Goal: Transaction & Acquisition: Purchase product/service

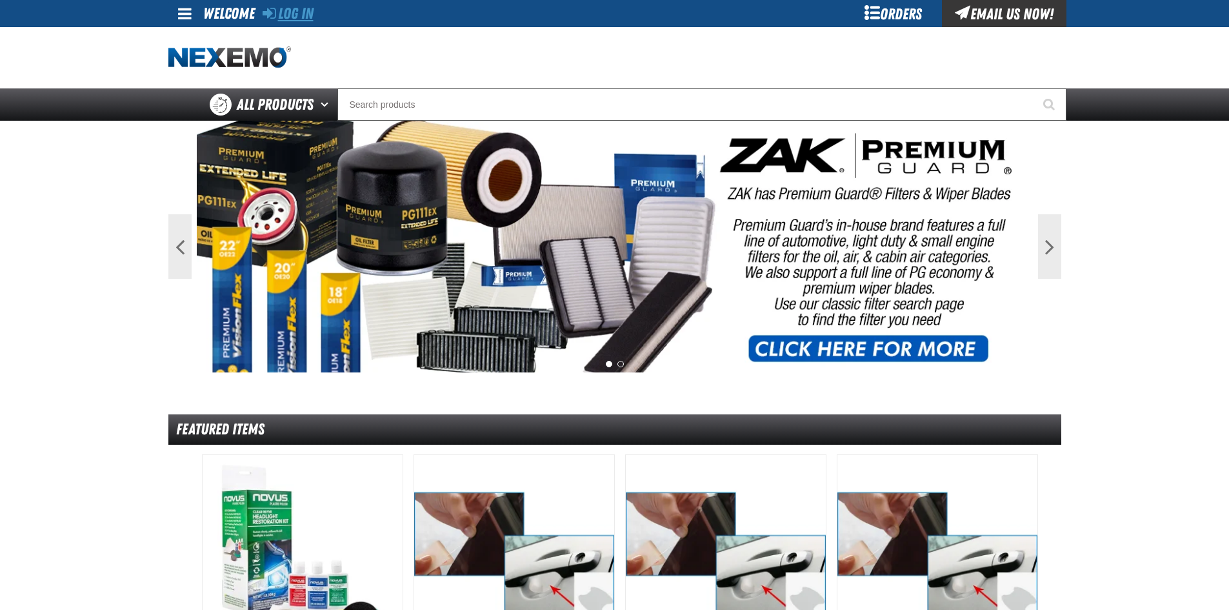
click at [303, 17] on link "Log In" at bounding box center [288, 14] width 51 height 18
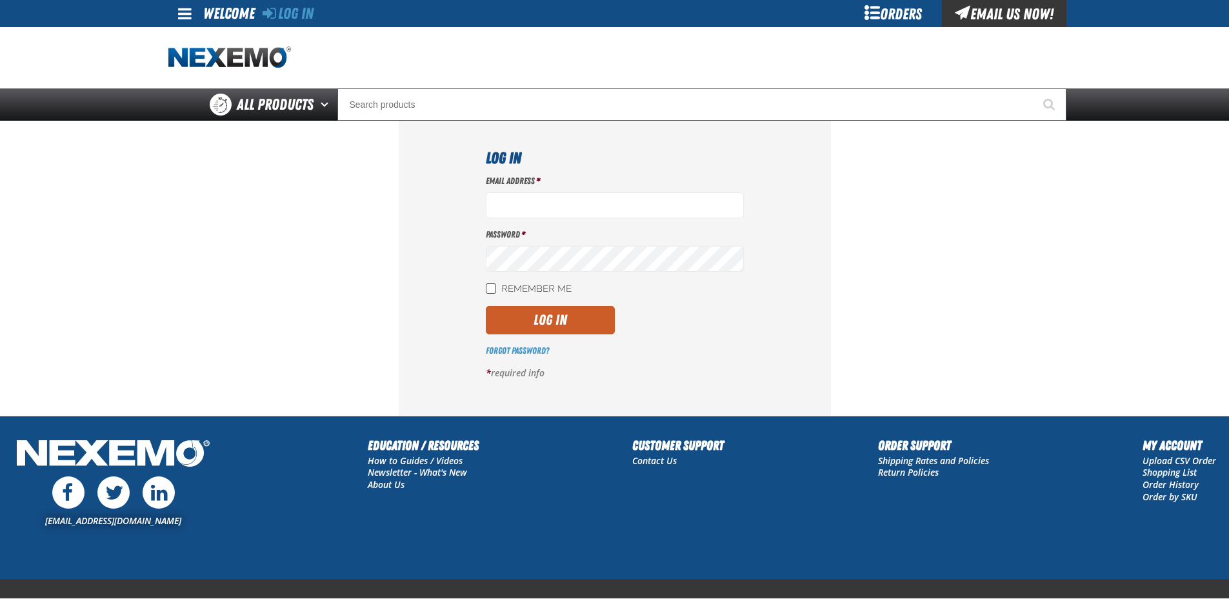
type input "[EMAIL_ADDRESS][DOMAIN_NAME]"
drag, startPoint x: 495, startPoint y: 288, endPoint x: 514, endPoint y: 308, distance: 27.4
click at [494, 288] on input "Remember Me" at bounding box center [491, 288] width 10 height 10
checkbox input "true"
click at [561, 330] on button "Log In" at bounding box center [550, 320] width 129 height 28
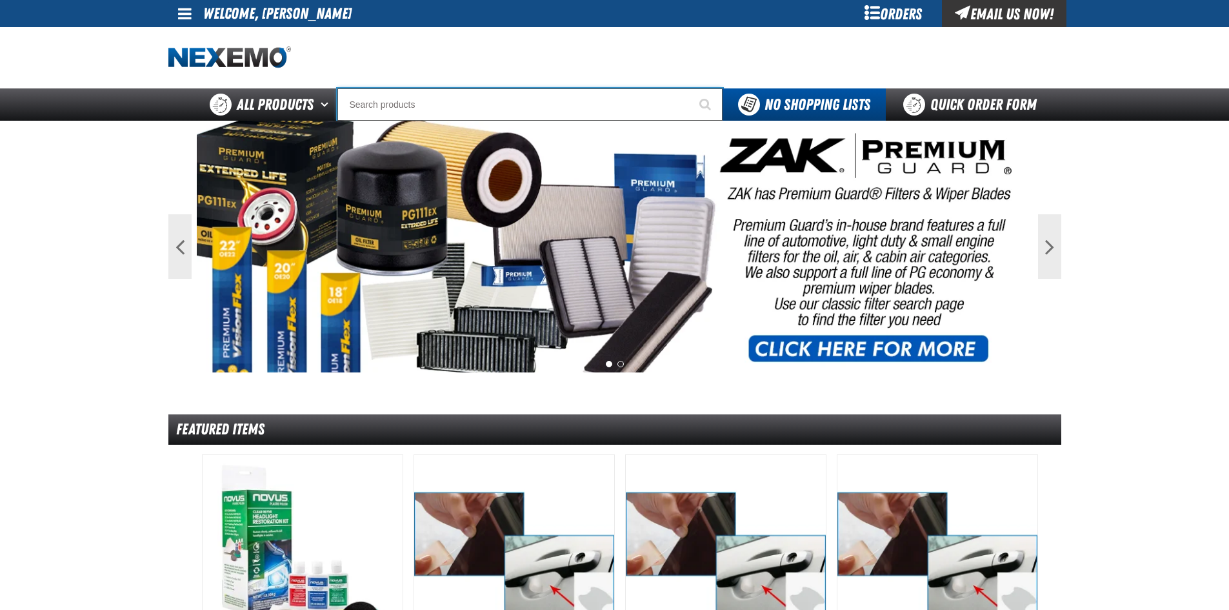
click at [418, 101] on input "Search" at bounding box center [530, 104] width 385 height 32
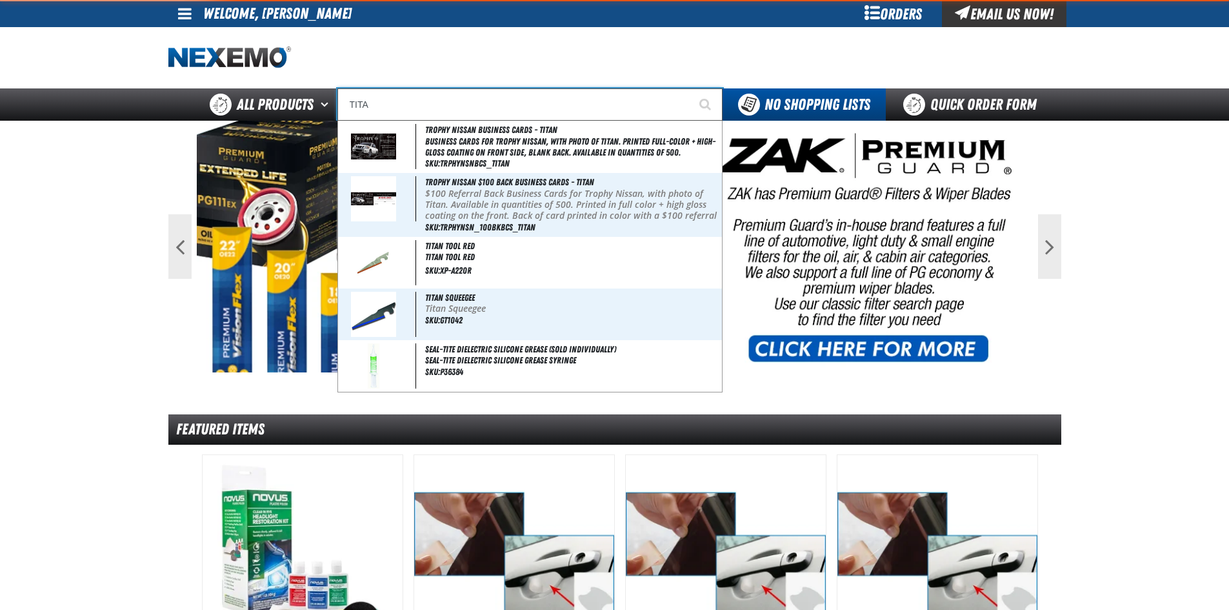
type input "TITAN"
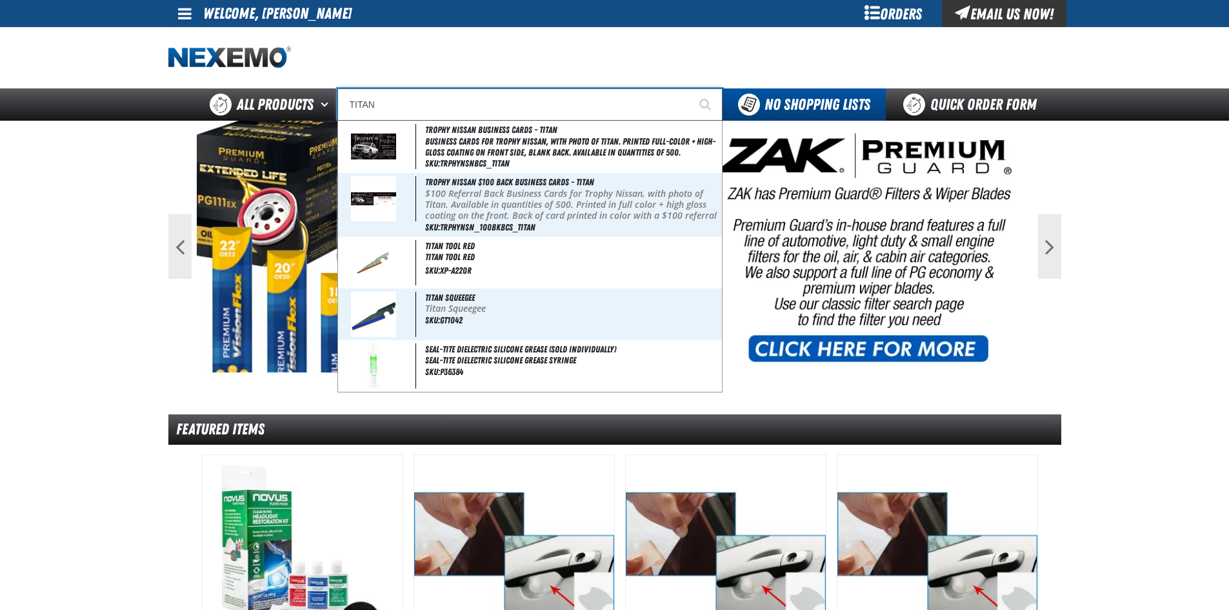
type input "TITAN Squeegee"
type input "TITAN"
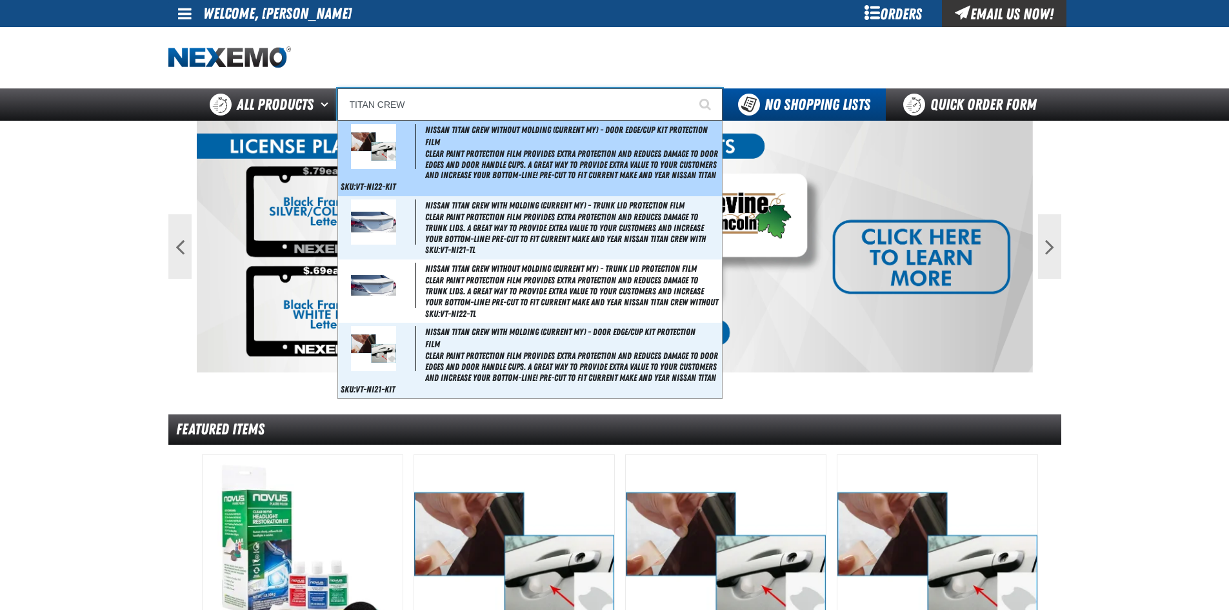
click at [524, 155] on span "Clear paint protection film provides extra protection and reduces damage to doo…" at bounding box center [572, 164] width 294 height 32
type input "Nissan Titan Crew without molding (Current MY) - Door Edge/Cup Kit Protection F…"
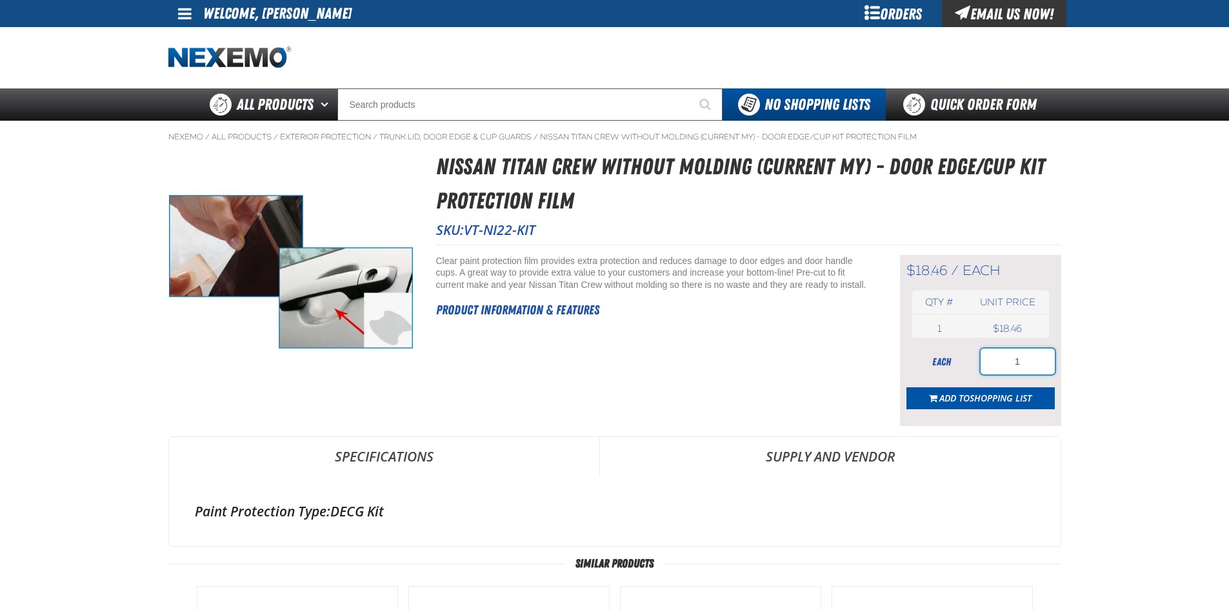
click at [1029, 365] on input "1" at bounding box center [1018, 361] width 74 height 26
type input "100"
click at [985, 403] on span "Shopping List" at bounding box center [1001, 398] width 62 height 12
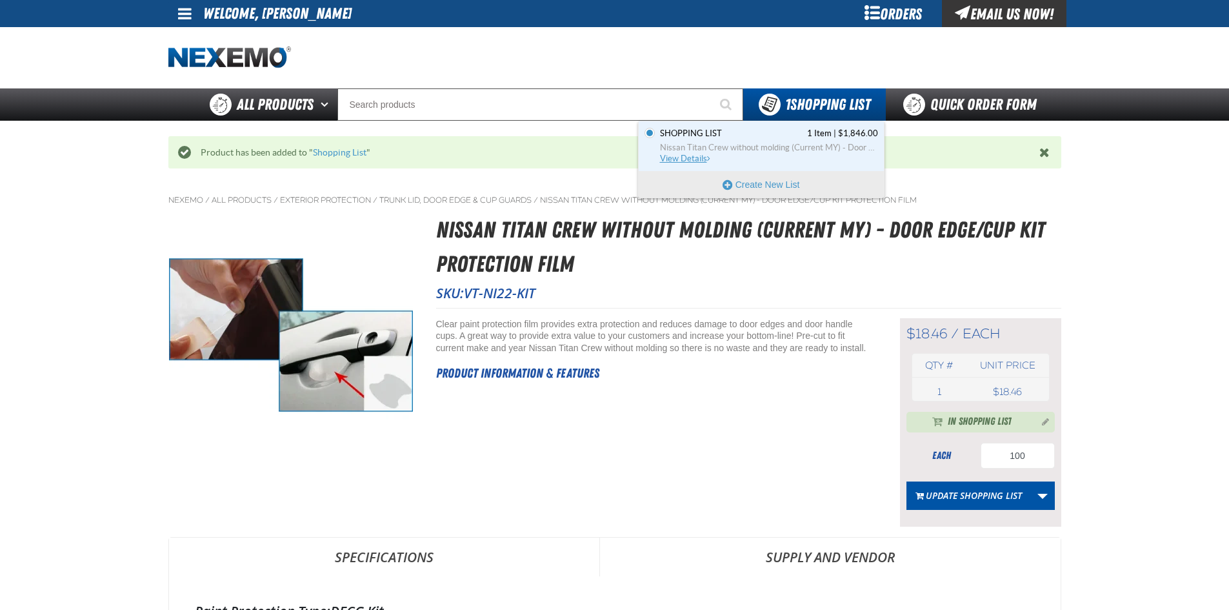
click at [684, 160] on span "View Details" at bounding box center [686, 159] width 52 height 10
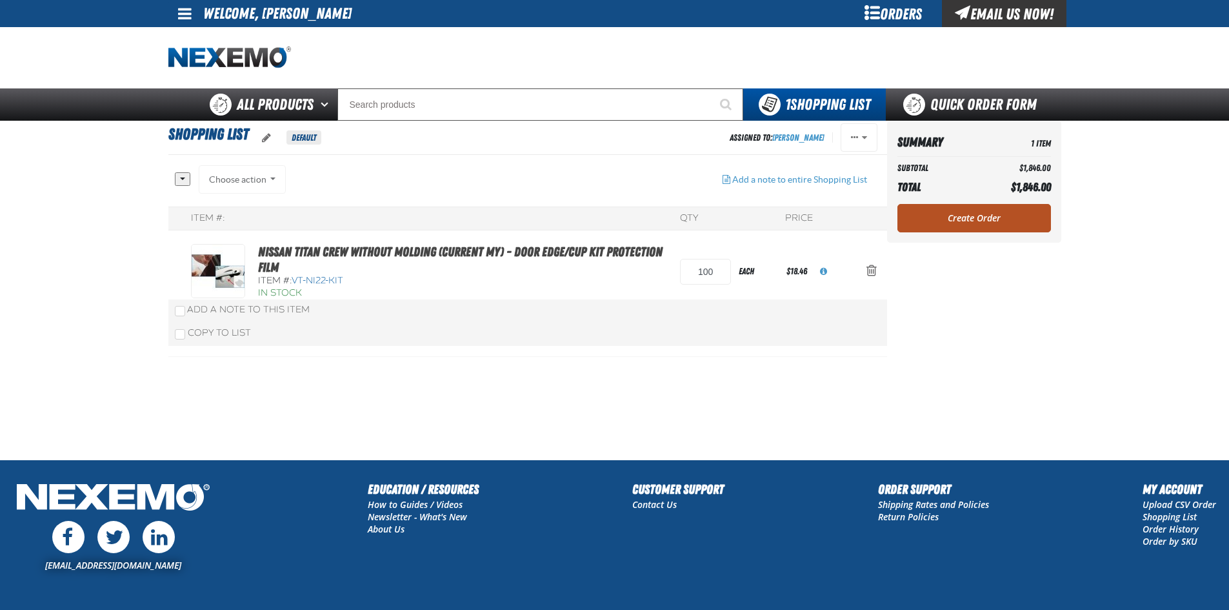
click at [982, 214] on link "Create Order" at bounding box center [975, 218] width 154 height 28
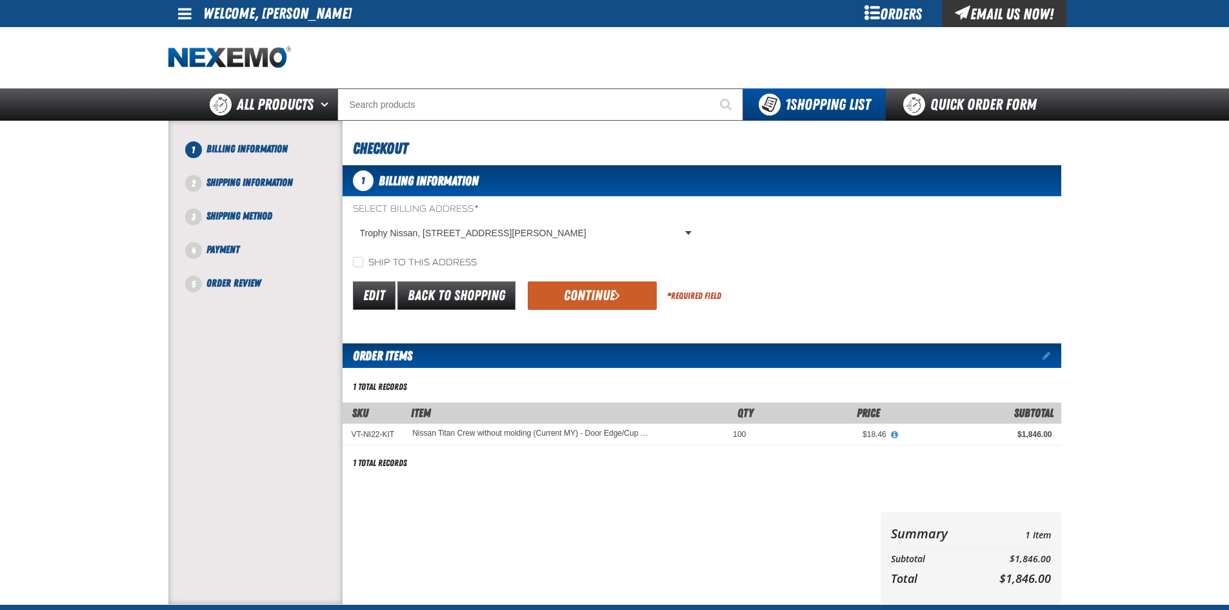
click at [578, 293] on button "Continue" at bounding box center [592, 295] width 129 height 28
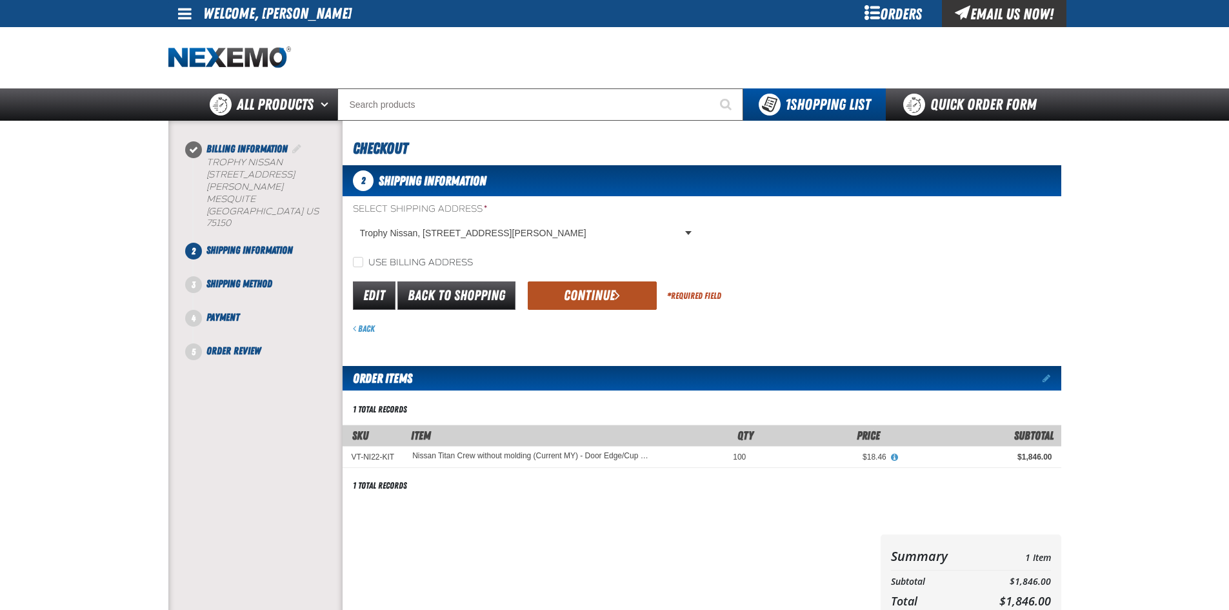
click at [561, 285] on button "Continue" at bounding box center [592, 295] width 129 height 28
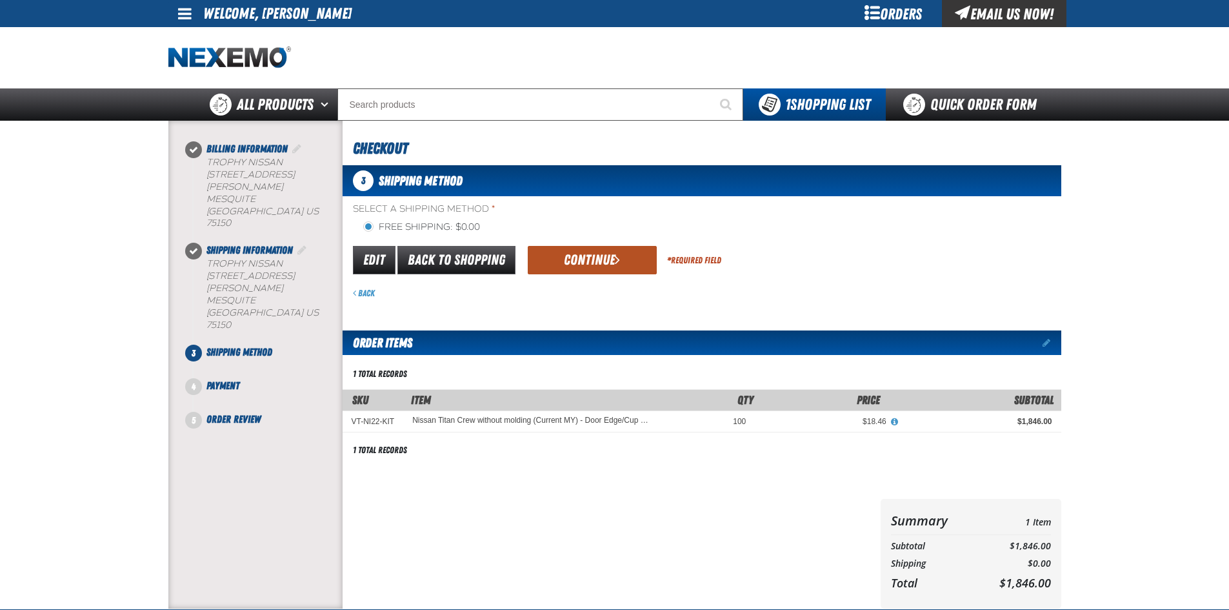
click at [574, 264] on button "Continue" at bounding box center [592, 260] width 129 height 28
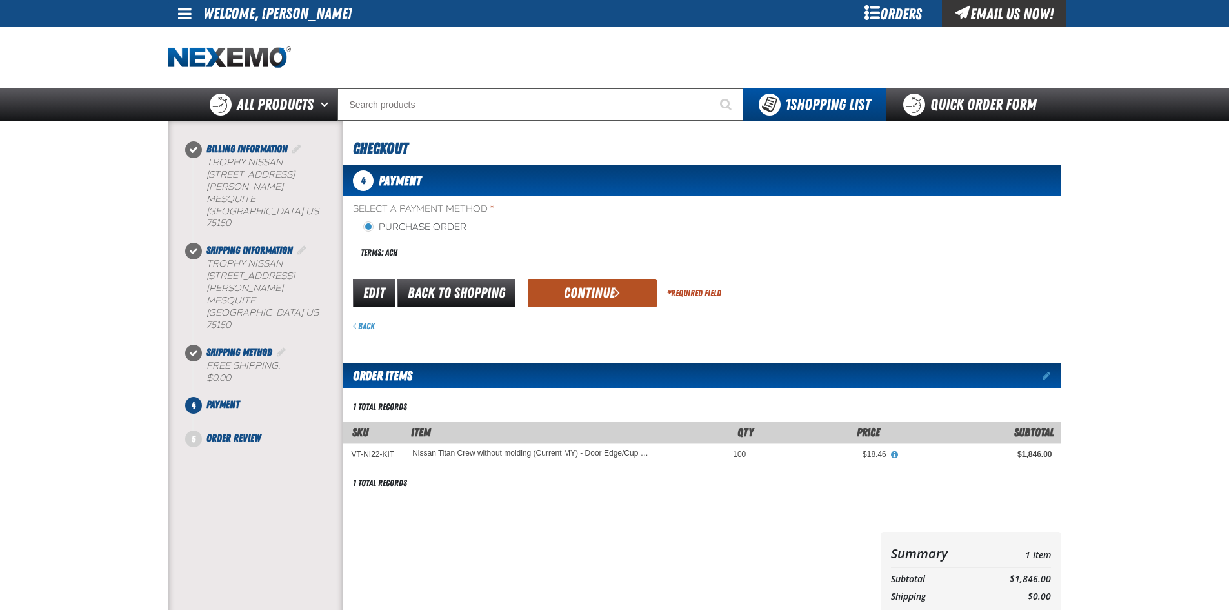
click at [578, 291] on button "Continue" at bounding box center [592, 293] width 129 height 28
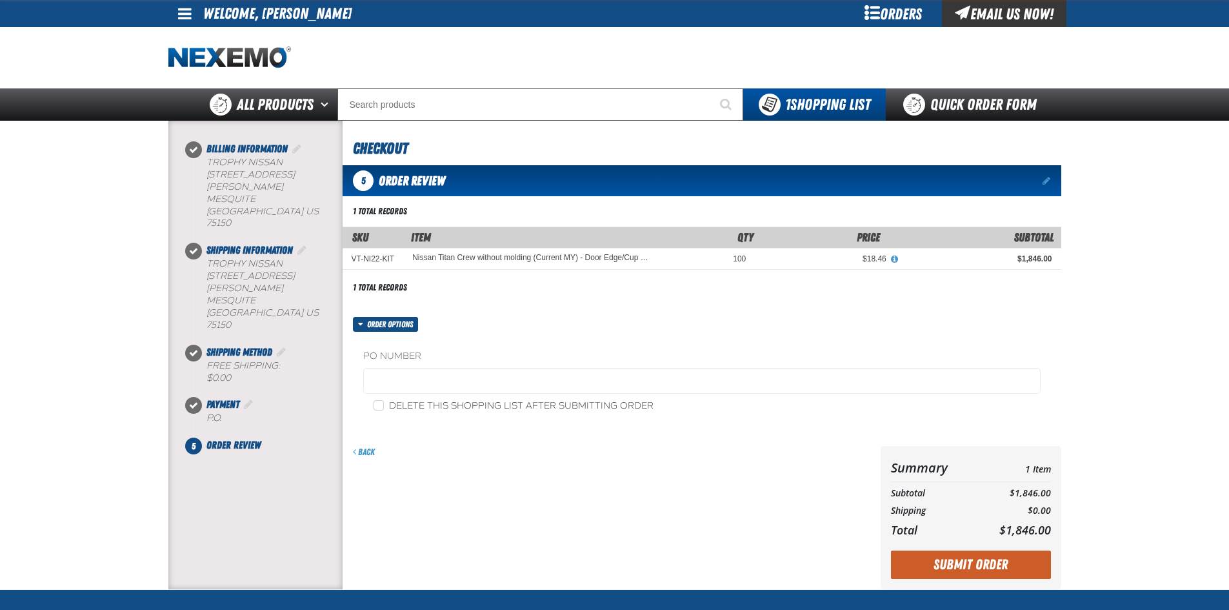
scroll to position [65, 0]
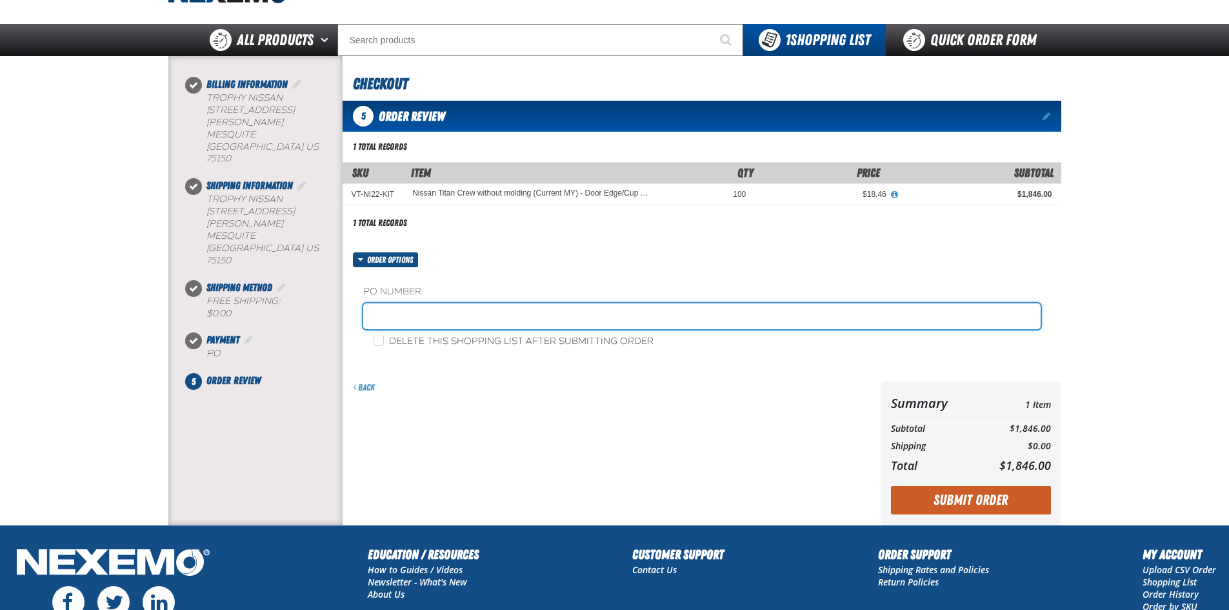
click at [452, 323] on input "text" at bounding box center [702, 316] width 678 height 26
type input "091025DEG"
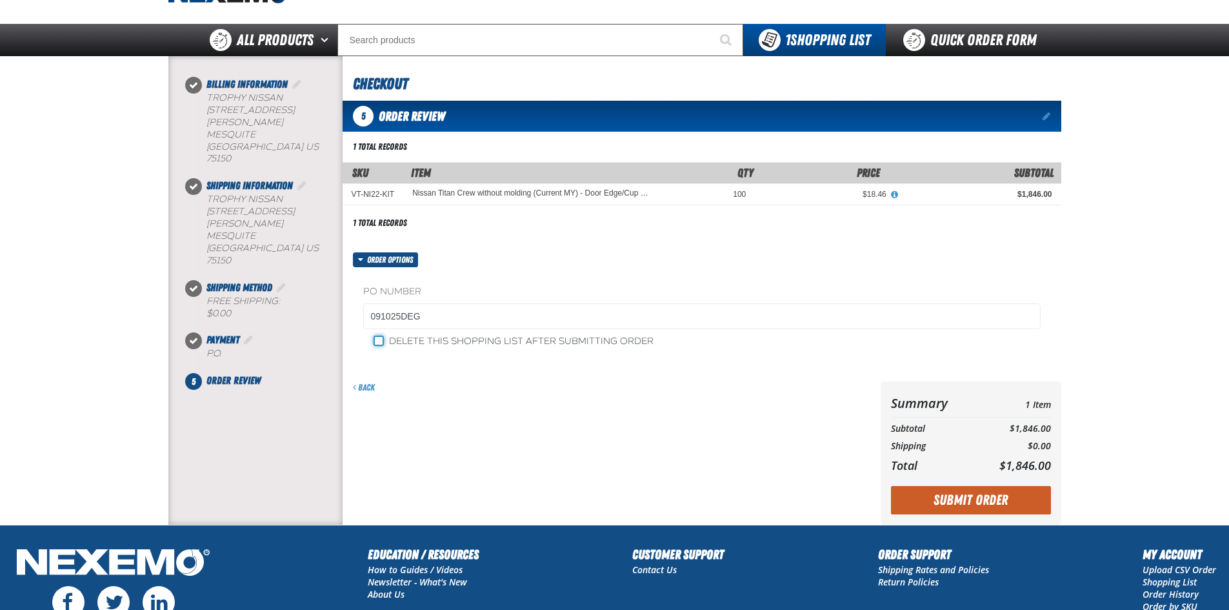
click at [378, 339] on input "Delete this shopping list after submitting order" at bounding box center [379, 341] width 10 height 10
checkbox input "true"
click at [999, 504] on button "Submit Order" at bounding box center [971, 500] width 160 height 28
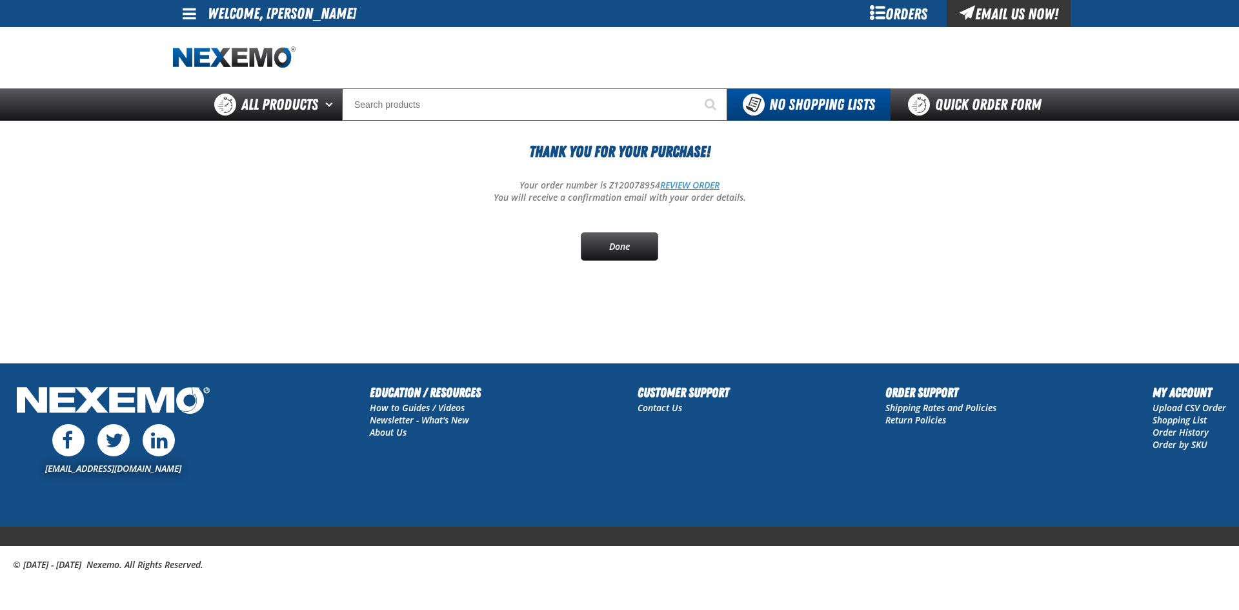
click at [685, 184] on link "REVIEW ORDER" at bounding box center [689, 185] width 59 height 12
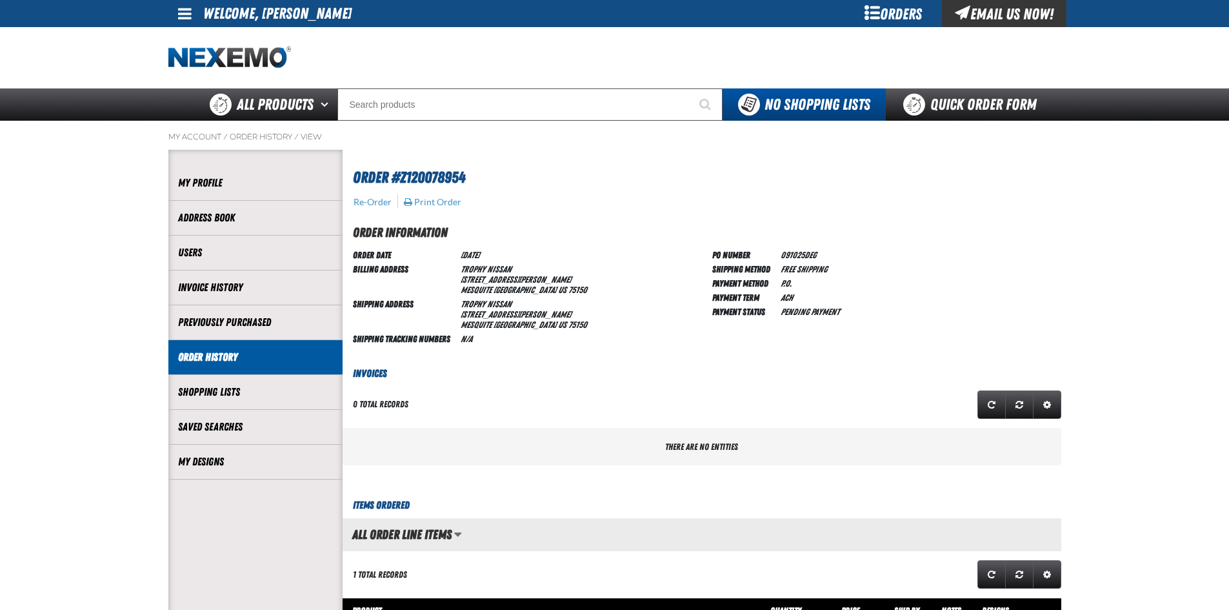
scroll to position [1, 1]
click at [432, 199] on button "Print Order" at bounding box center [432, 202] width 59 height 12
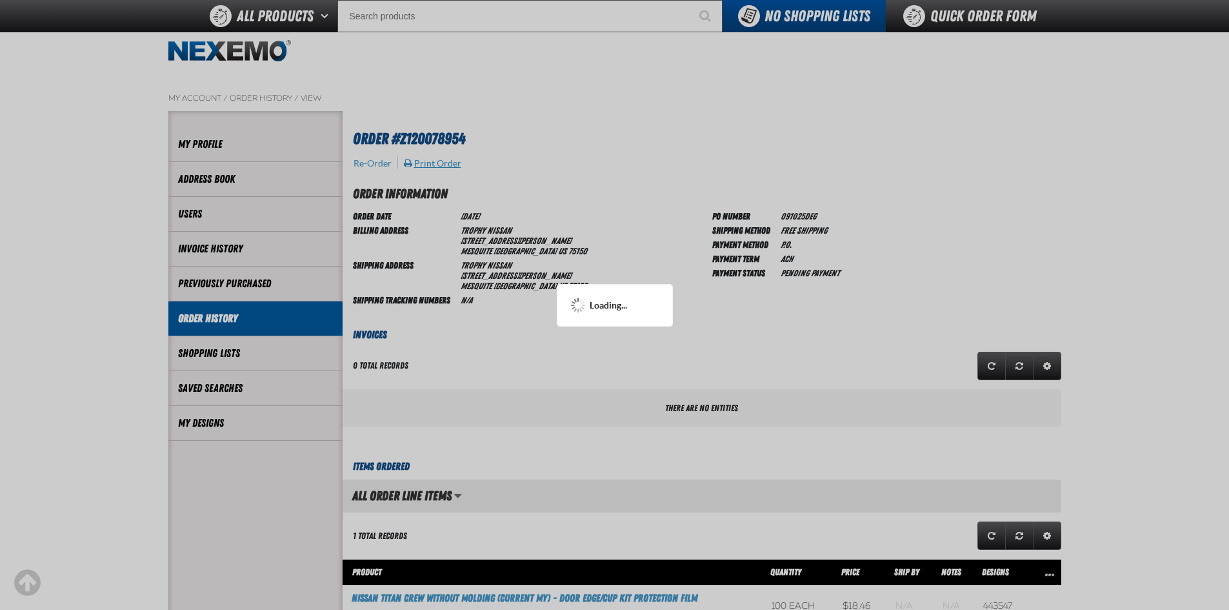
scroll to position [0, 0]
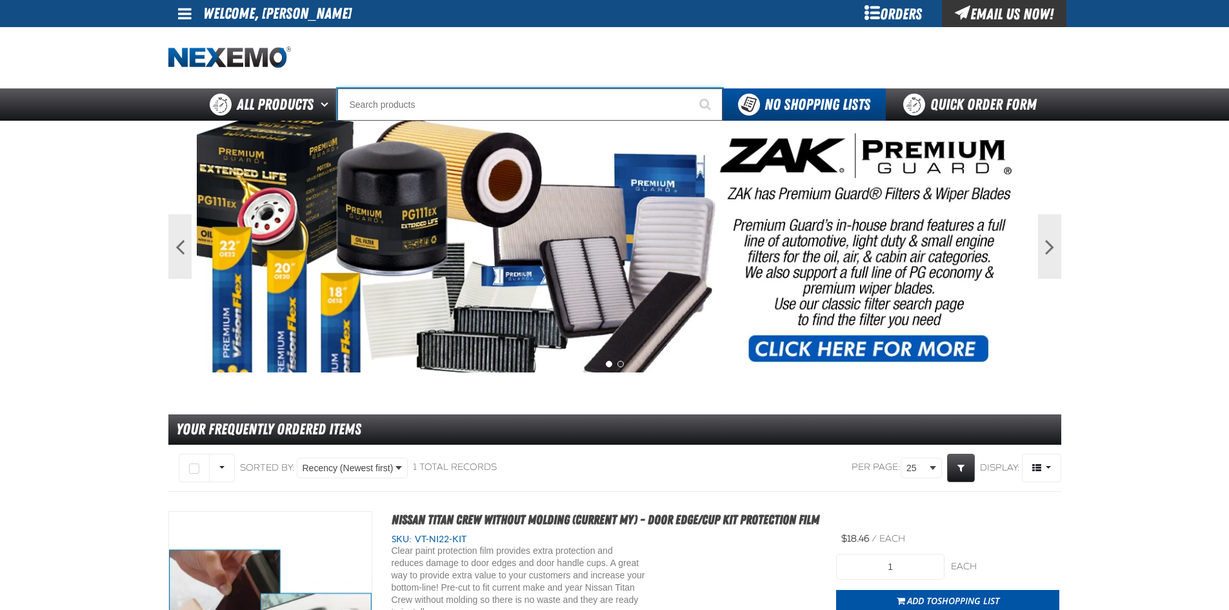
click at [382, 106] on input "Search" at bounding box center [530, 104] width 385 height 32
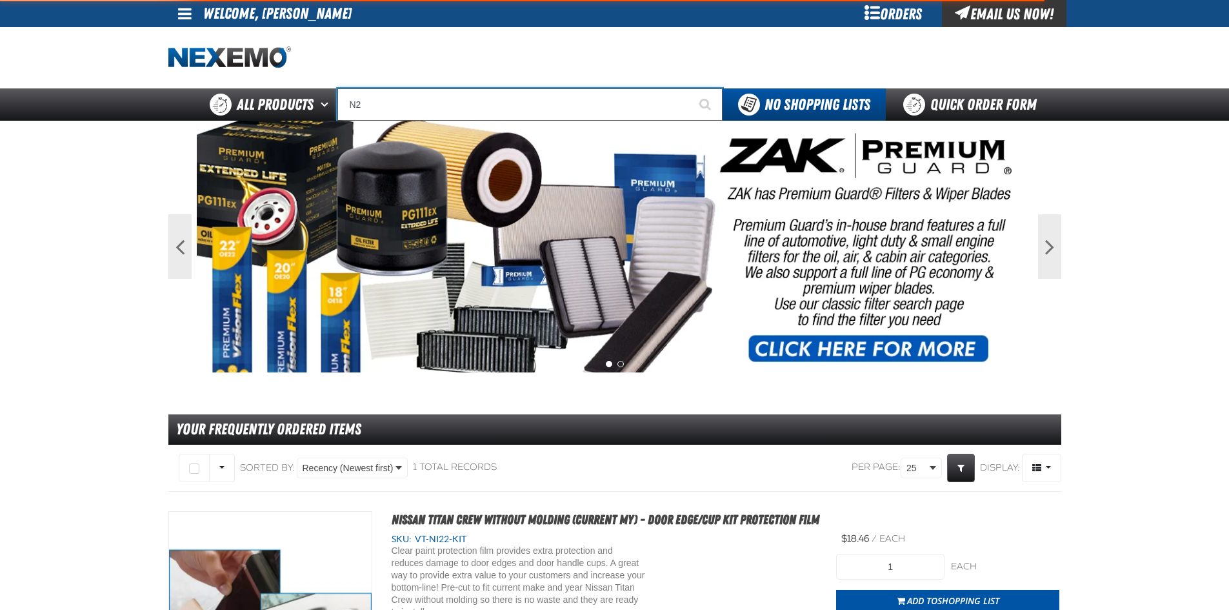
type input "N2"
click at [691, 88] on button "Start Searching" at bounding box center [707, 104] width 32 height 32
type input "N2 Nitrogen Installation Kits"
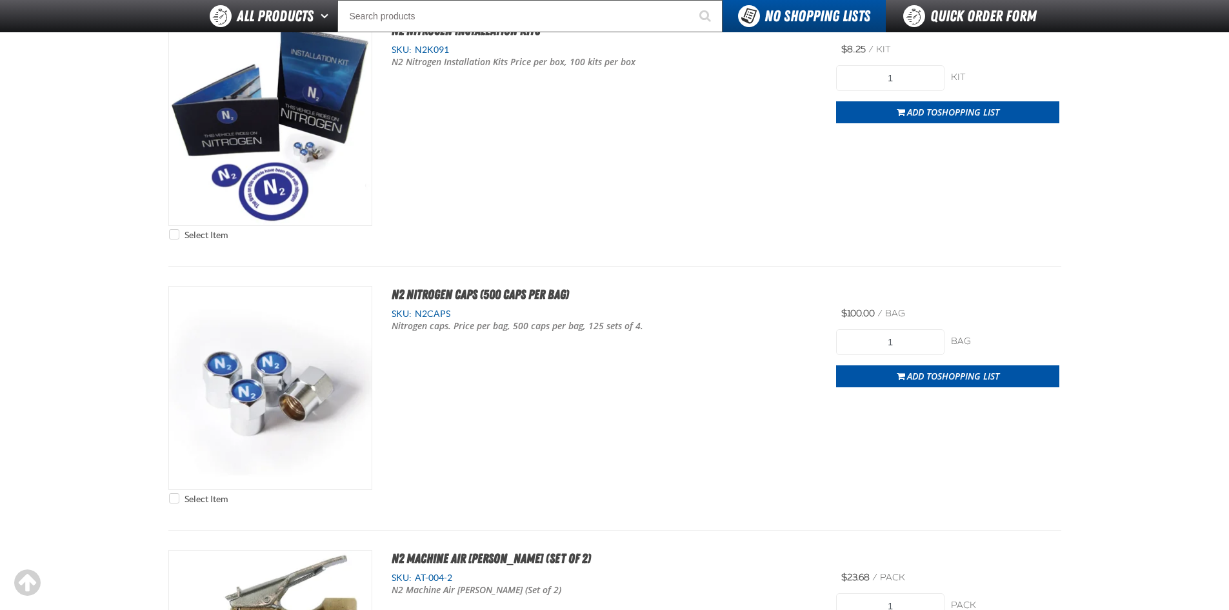
scroll to position [194, 0]
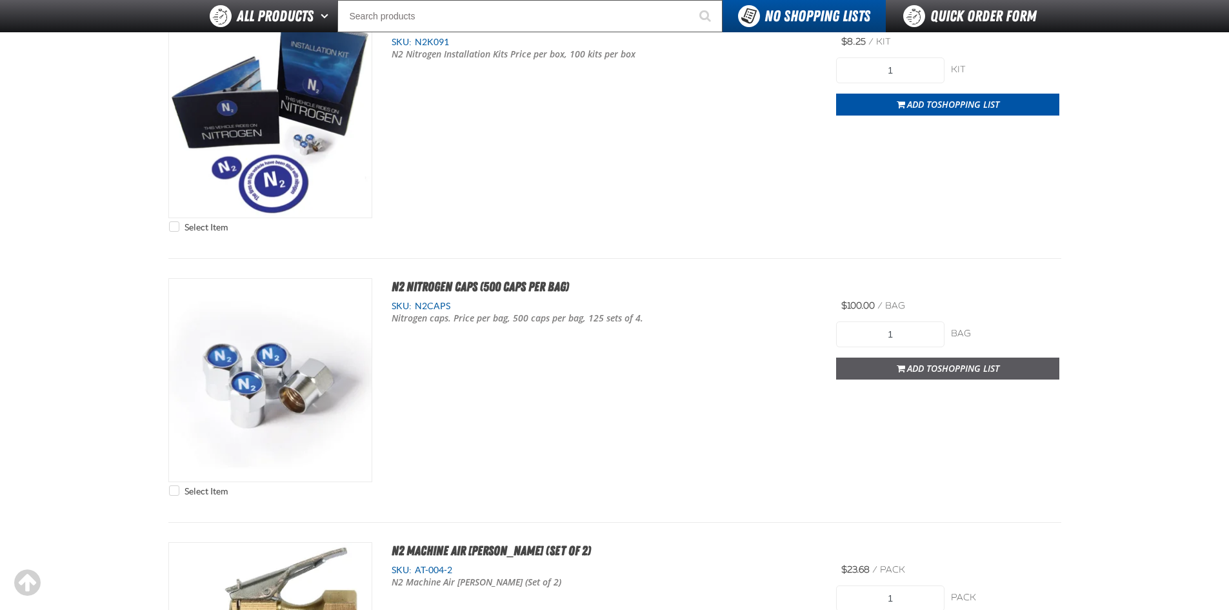
click at [934, 367] on span "Add to Shopping List" at bounding box center [953, 368] width 92 height 12
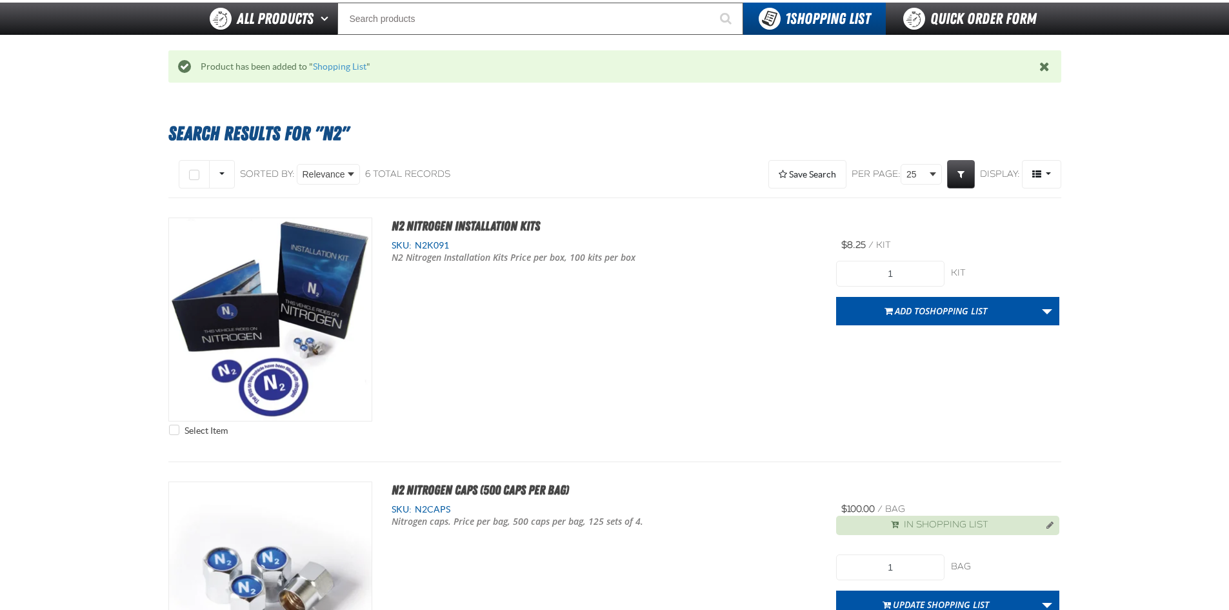
scroll to position [0, 0]
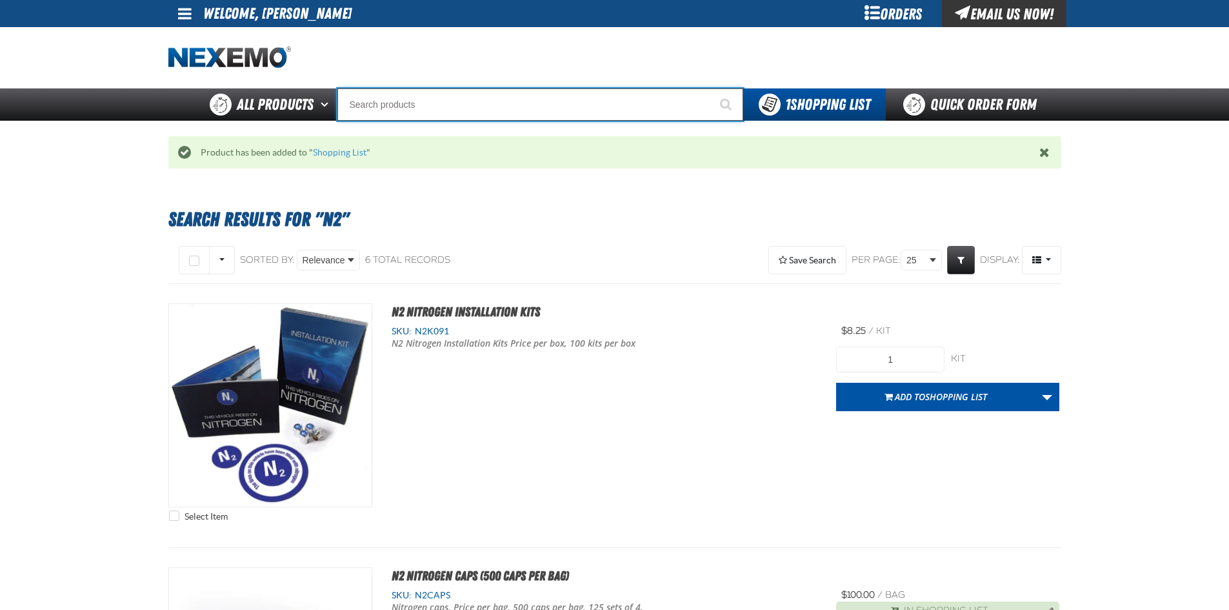
click at [418, 97] on input "Search" at bounding box center [541, 104] width 406 height 32
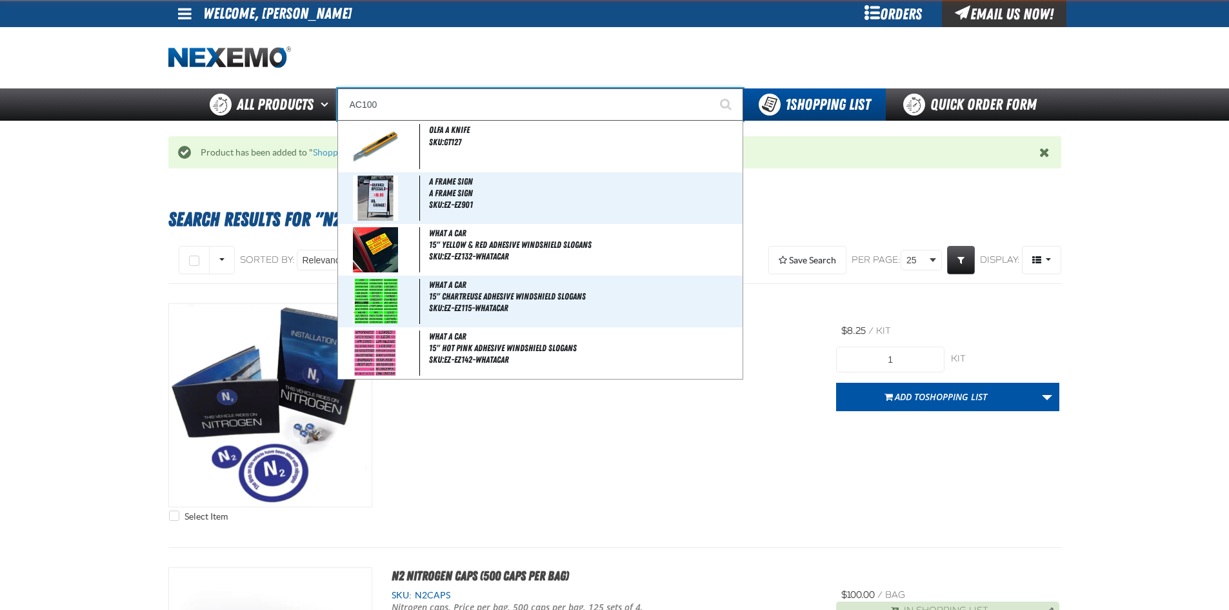
type input "AC100"
click at [711, 88] on button "Start Searching" at bounding box center [727, 104] width 32 height 32
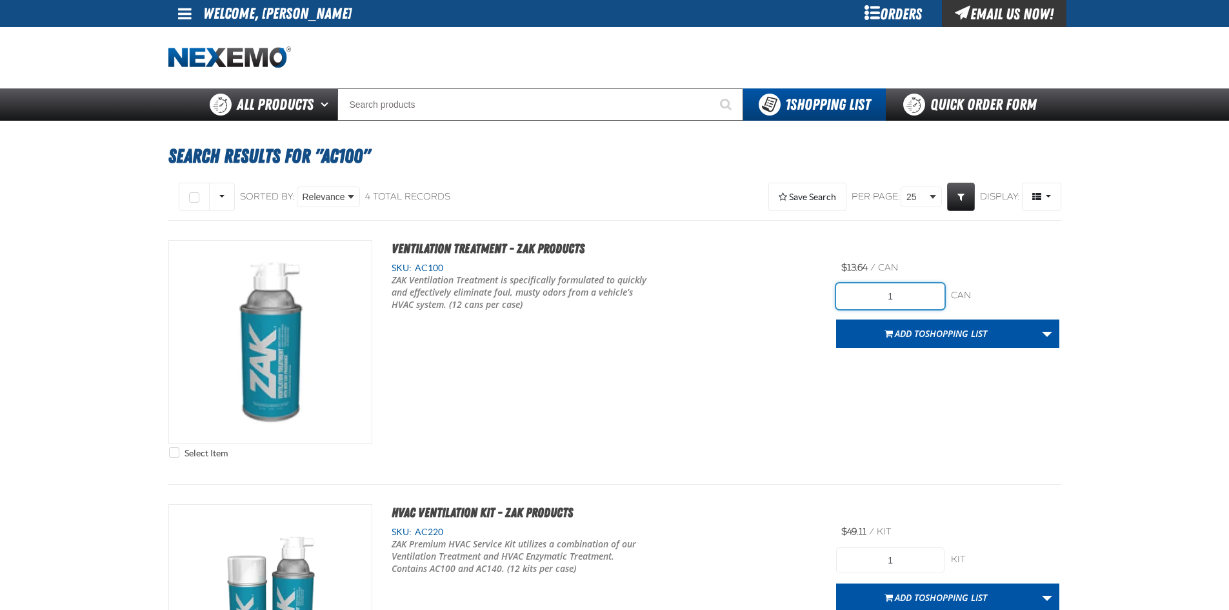
click at [907, 290] on input "1" at bounding box center [890, 296] width 108 height 26
type input "12"
click at [846, 409] on div "Select Item Ventilation Treatment - ZAK Products SKU: AC100" at bounding box center [614, 352] width 893 height 225
click at [931, 338] on span "Shopping List" at bounding box center [956, 333] width 62 height 12
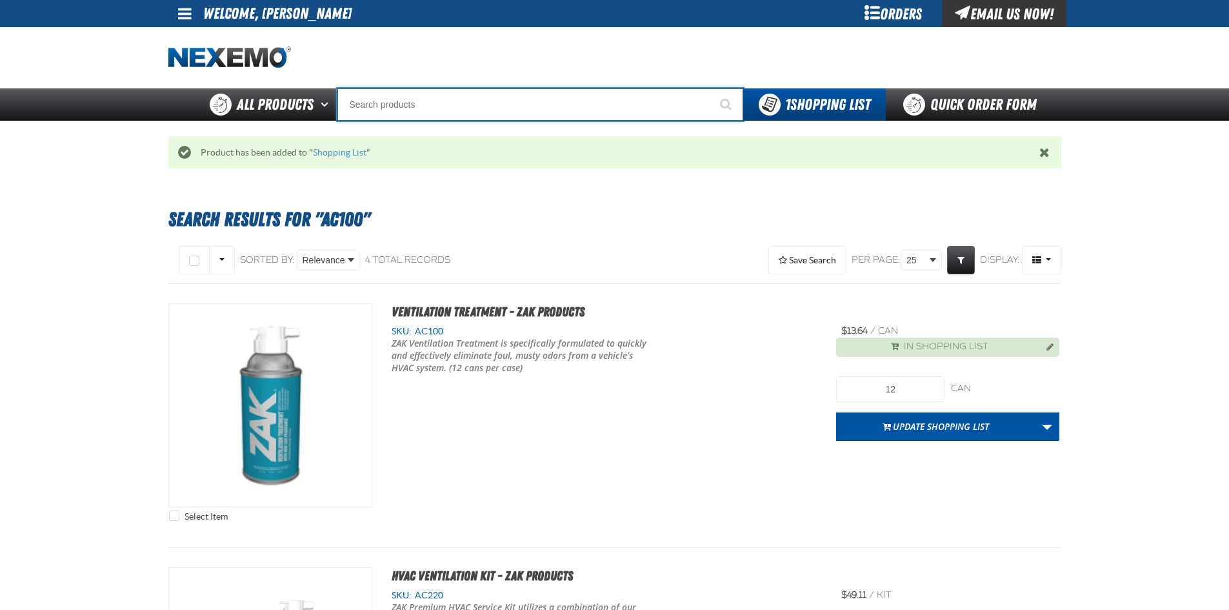
click at [567, 104] on input "Search" at bounding box center [541, 104] width 406 height 32
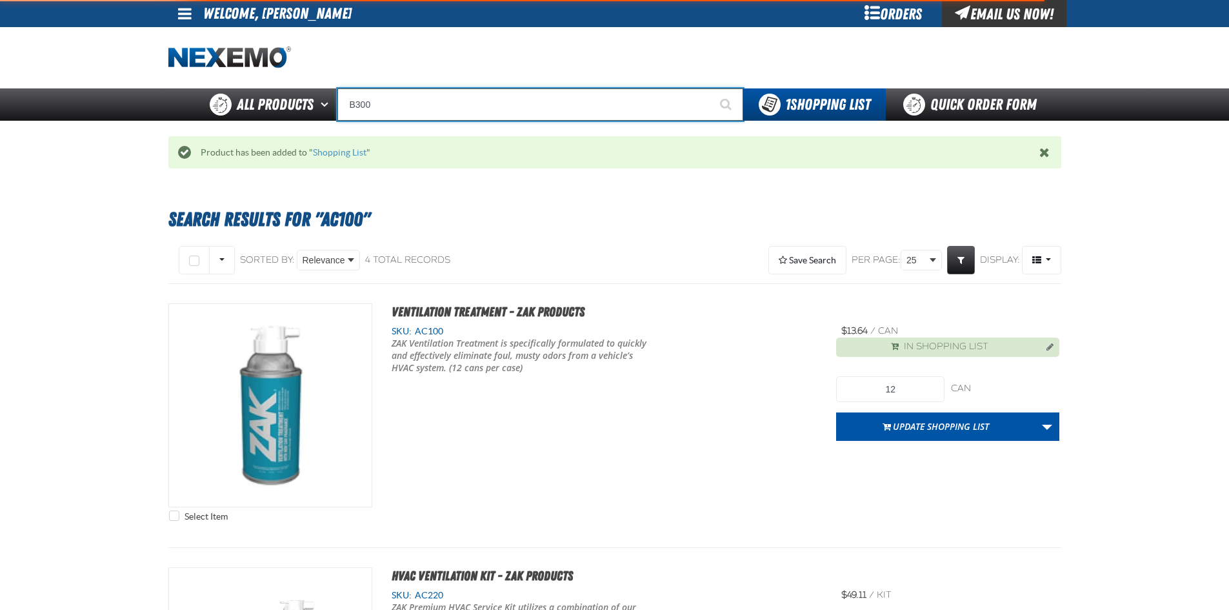
type input "B300"
click at [711, 88] on button "Start Searching" at bounding box center [727, 104] width 32 height 32
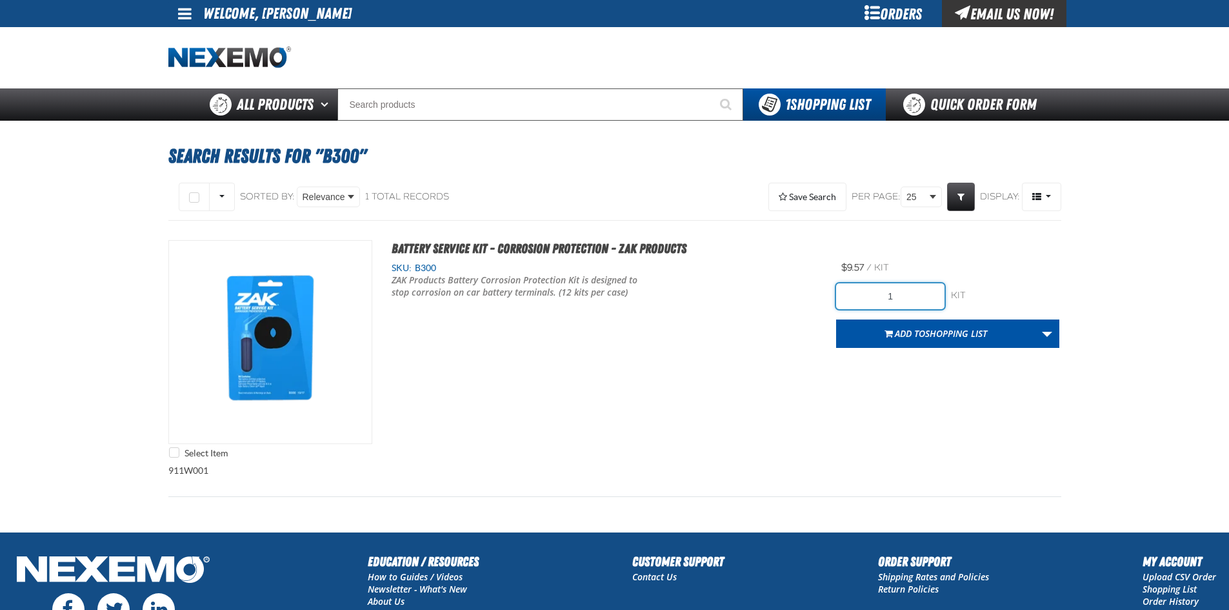
click at [900, 298] on input "1" at bounding box center [890, 296] width 108 height 26
type input "48"
click at [885, 393] on div "Select Item Battery Service Kit - Corrosion Protection - ZAK Products SKU: B300" at bounding box center [614, 352] width 893 height 225
click at [916, 327] on span "Add to Shopping List" at bounding box center [941, 333] width 92 height 12
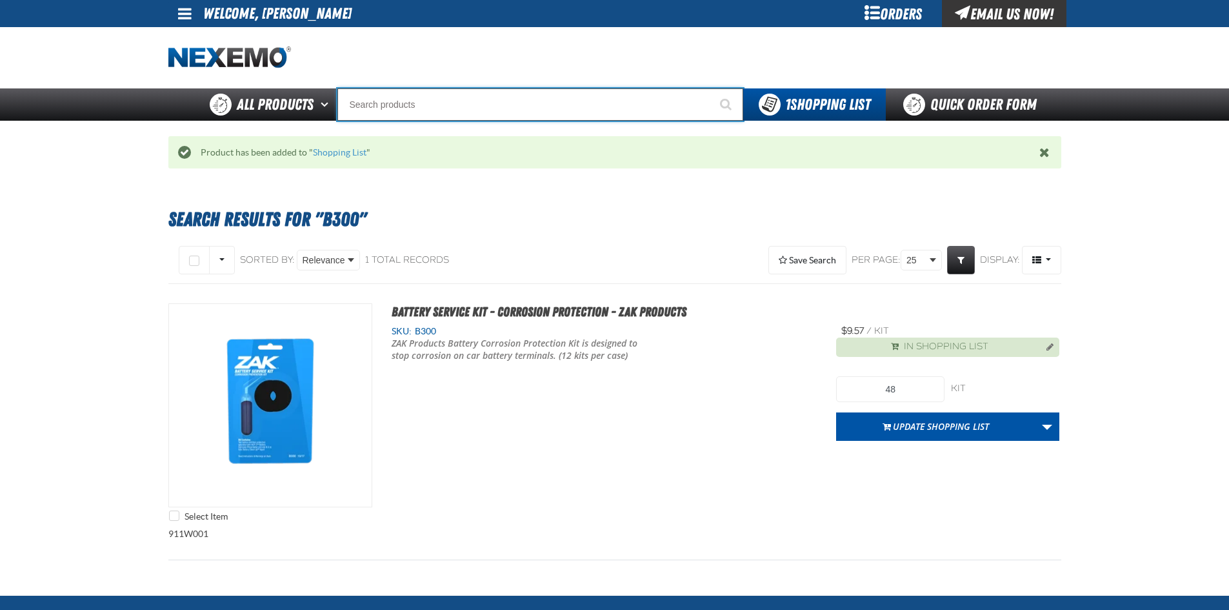
click at [542, 107] on input "Search" at bounding box center [541, 104] width 406 height 32
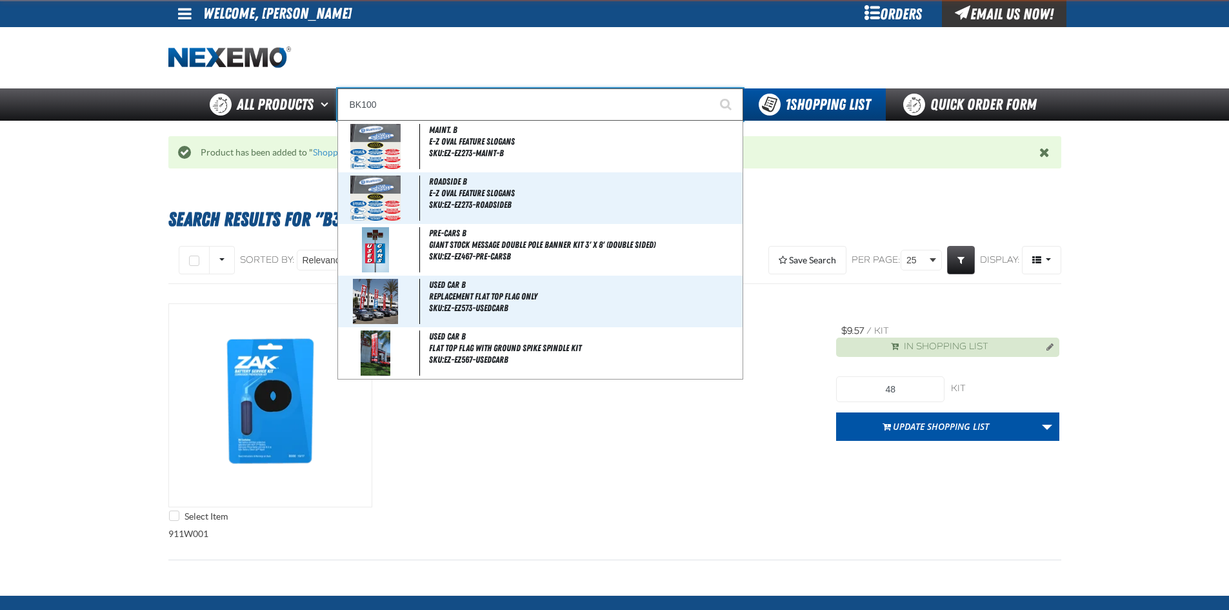
type input "BK100"
click at [711, 88] on button "Start Searching" at bounding box center [727, 104] width 32 height 32
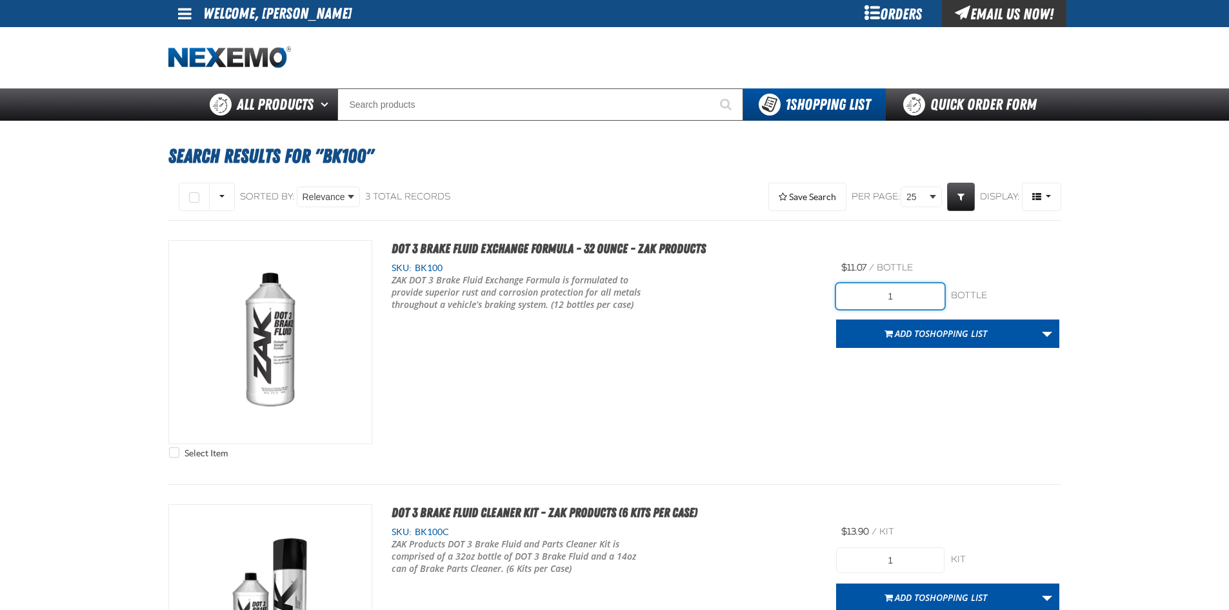
click at [895, 292] on input "1" at bounding box center [890, 296] width 108 height 26
type input "24"
click at [887, 389] on div "Select Item DOT 3 Brake Fluid Exchange Formula - 32 Ounce - ZAK Products SKU: B…" at bounding box center [614, 352] width 893 height 225
click at [927, 326] on button "Add to Shopping List" at bounding box center [935, 333] width 199 height 28
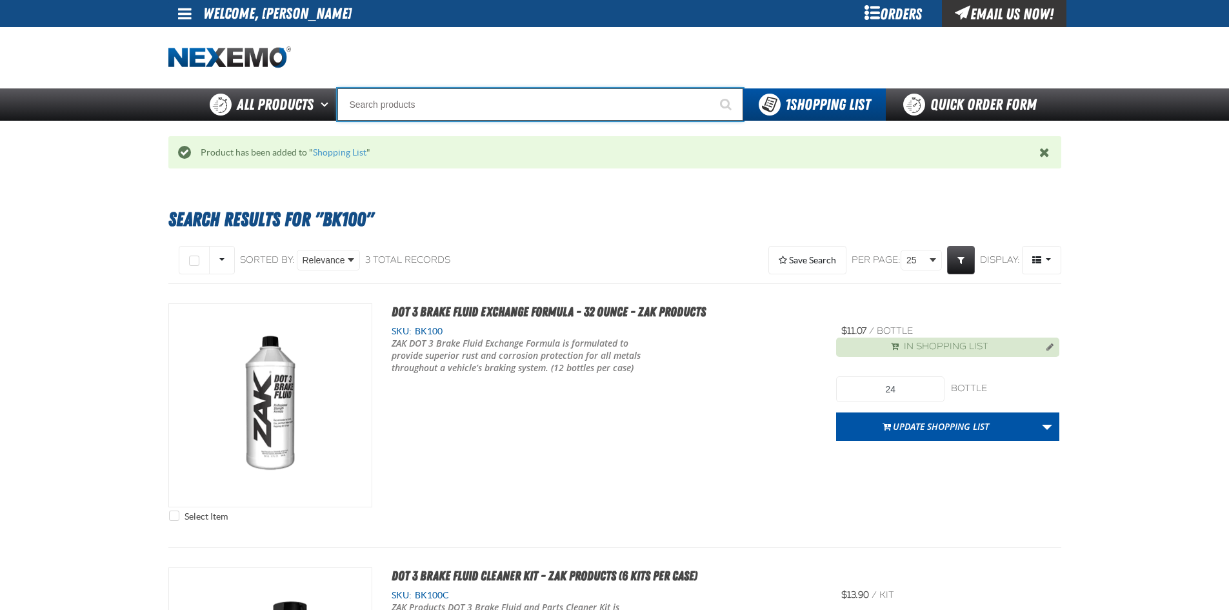
click at [510, 114] on input "Search" at bounding box center [541, 104] width 406 height 32
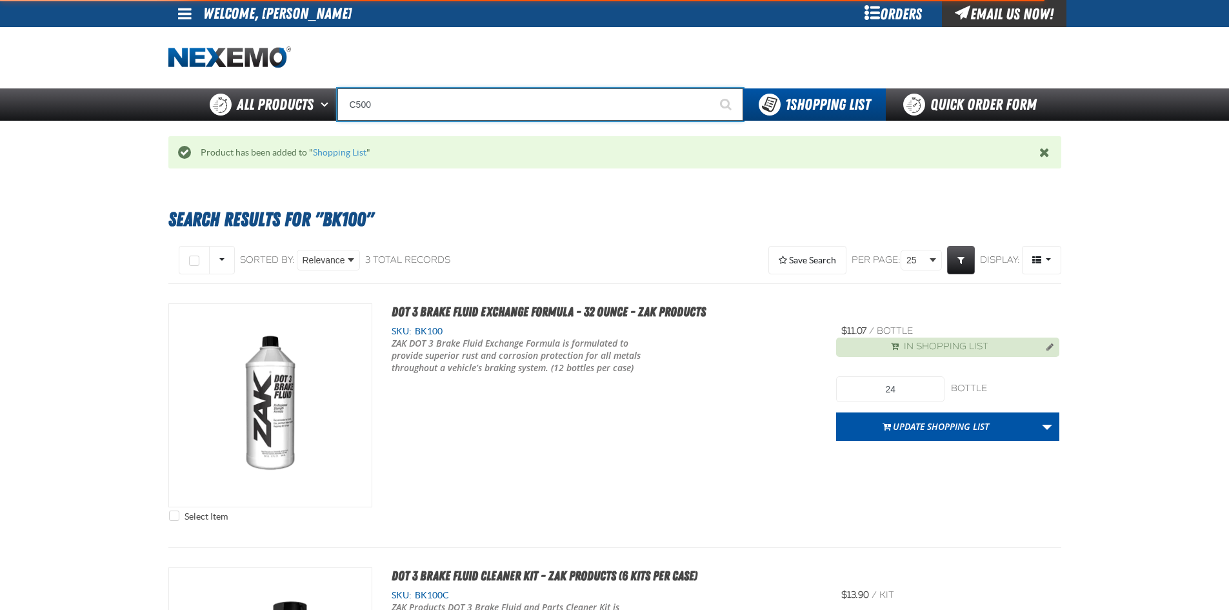
type input "C500"
click at [711, 88] on button "Start Searching" at bounding box center [727, 104] width 32 height 32
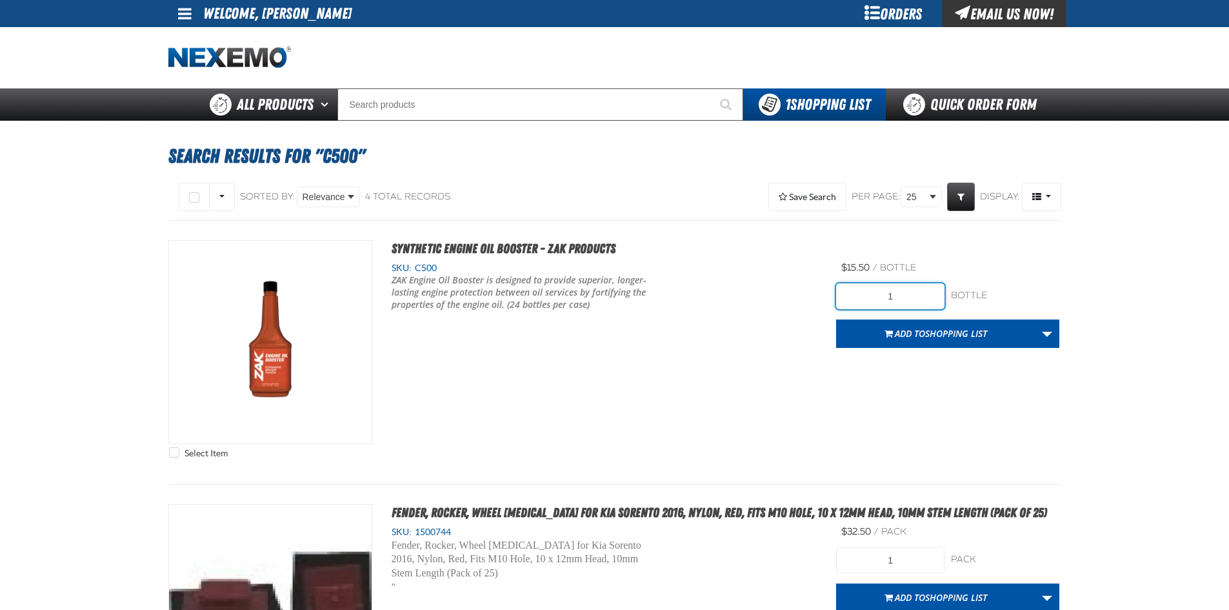
click at [901, 290] on input "1" at bounding box center [890, 296] width 108 height 26
type input "72"
click at [638, 375] on div "Select Item Synthetic Engine Oil Booster - ZAK Products SKU: C500" at bounding box center [614, 352] width 893 height 225
click at [923, 333] on span "Add to Shopping List" at bounding box center [941, 333] width 92 height 12
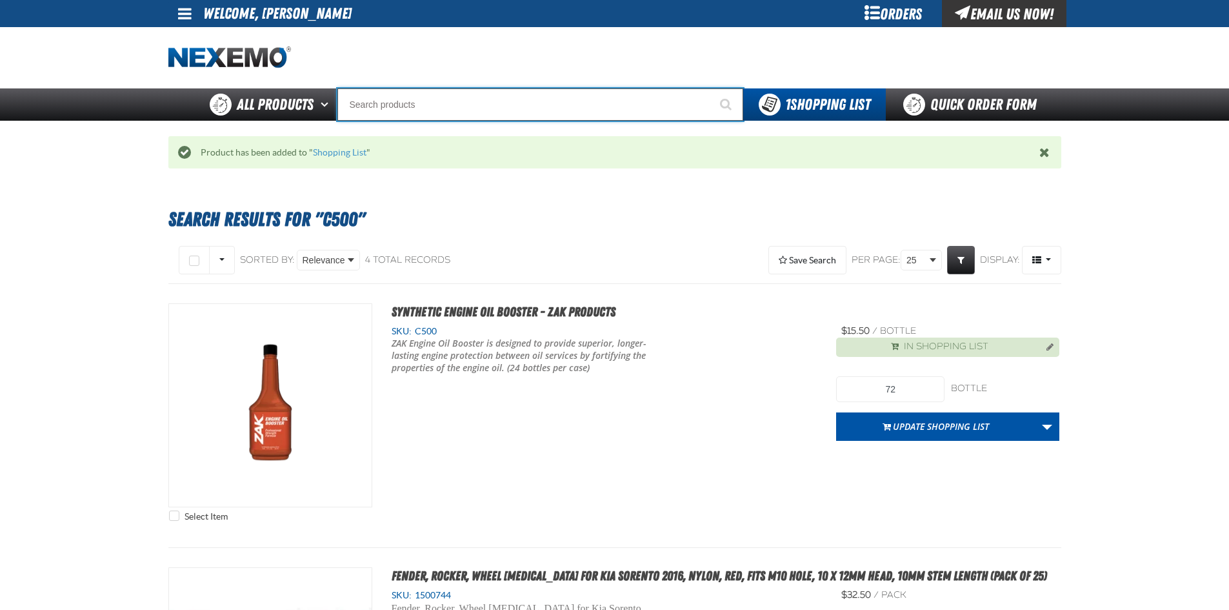
click at [594, 103] on input "Search" at bounding box center [541, 104] width 406 height 32
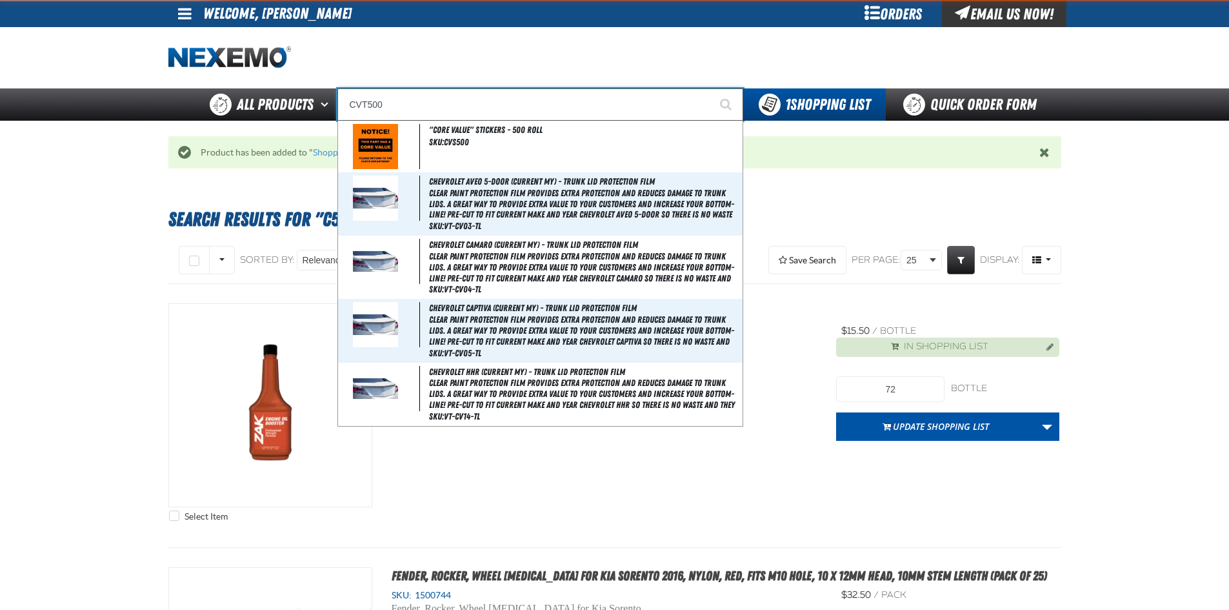
type input "CVT500"
click at [711, 88] on button "Start Searching" at bounding box center [727, 104] width 32 height 32
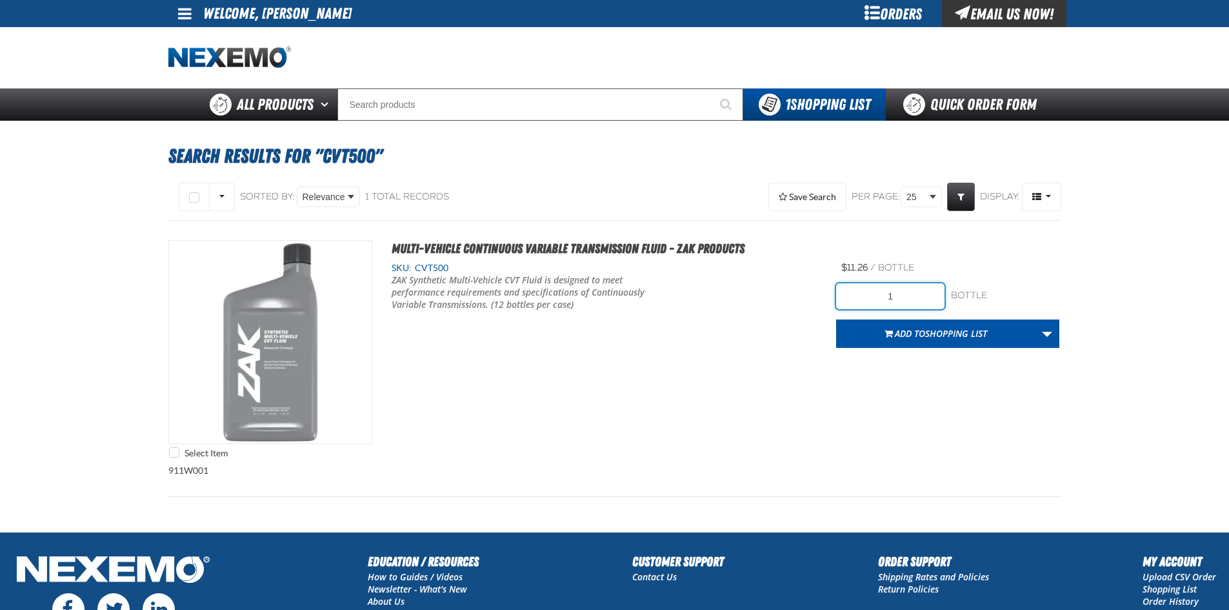
click at [901, 294] on input "1" at bounding box center [890, 296] width 108 height 26
type input "48"
drag, startPoint x: 845, startPoint y: 397, endPoint x: 918, endPoint y: 343, distance: 90.9
click at [847, 397] on div "Select Item Multi-Vehicle Continuous Variable Transmission Fluid - ZAK Products…" at bounding box center [614, 352] width 893 height 225
click at [925, 339] on button "Add to Shopping List" at bounding box center [935, 333] width 199 height 28
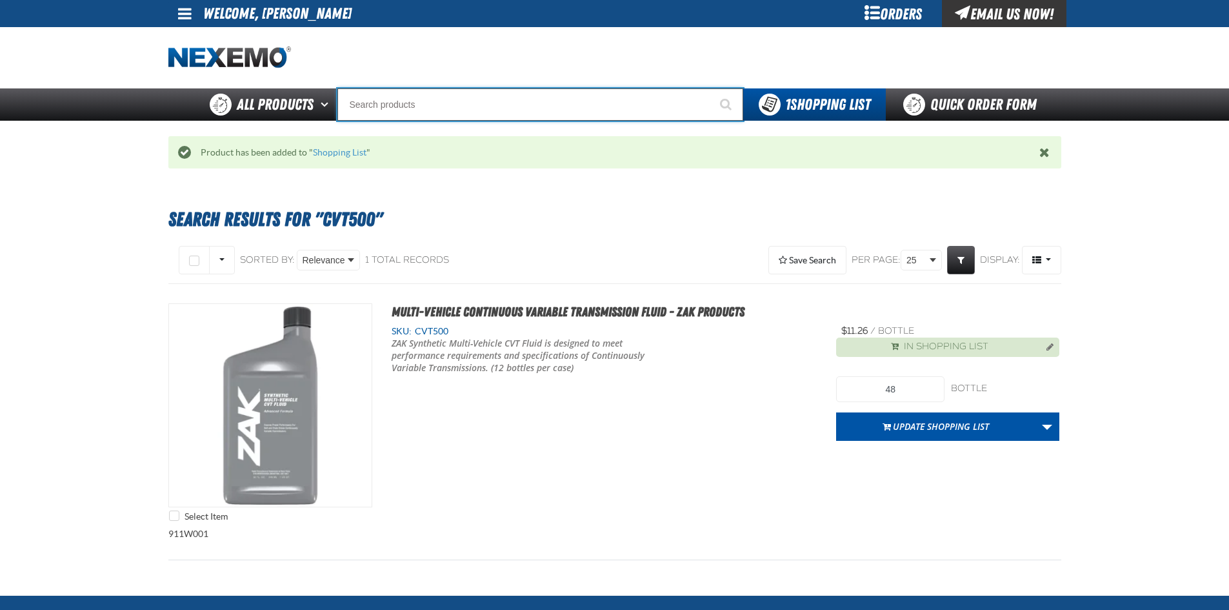
click at [538, 114] on input "Search" at bounding box center [541, 104] width 406 height 32
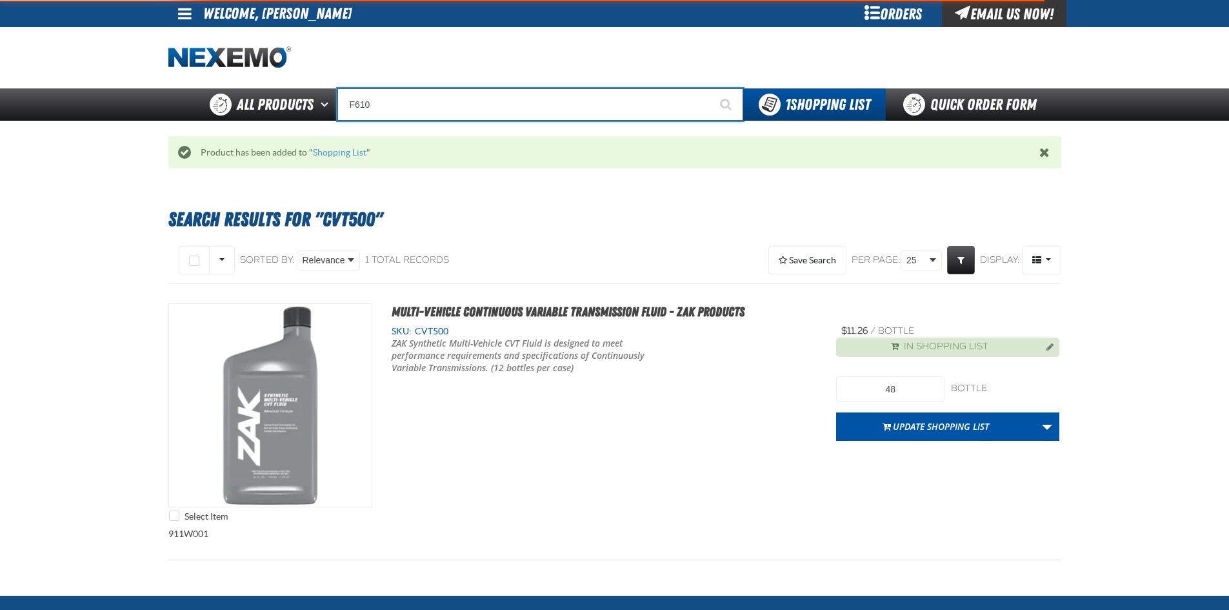
type input "F610"
click at [711, 88] on button "Start Searching" at bounding box center [727, 104] width 32 height 32
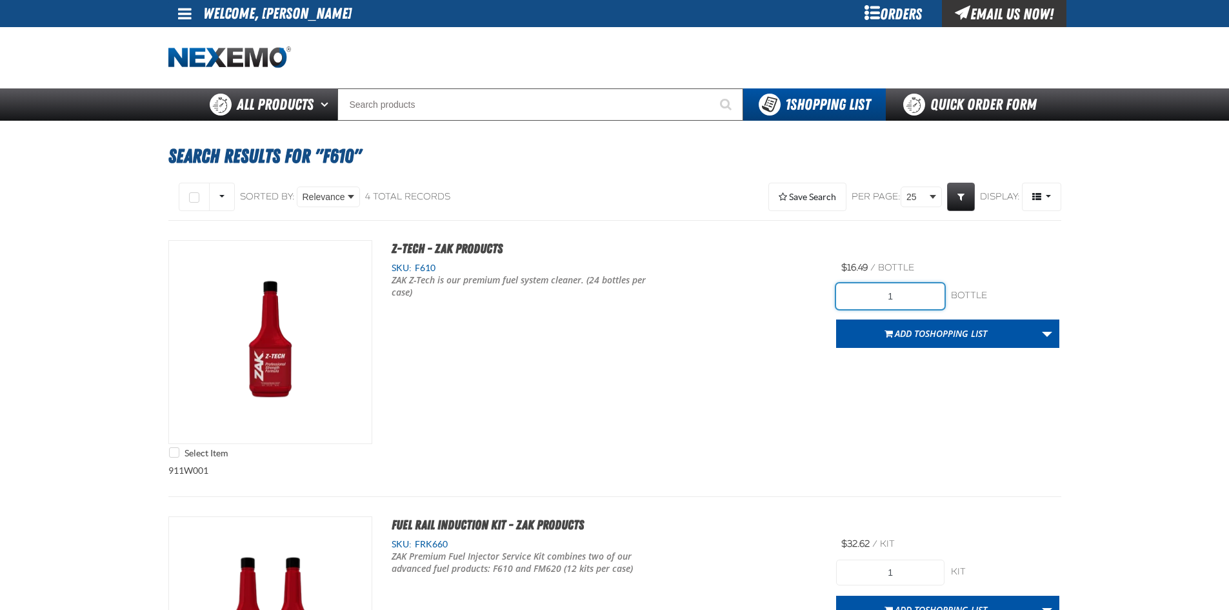
click at [902, 291] on input "1" at bounding box center [890, 296] width 108 height 26
type input "24"
click at [851, 386] on div "Select Item Z-Tech - ZAK Products SKU: F610 ZAK Z-Tech is our premium fuel syst…" at bounding box center [614, 352] width 893 height 225
click at [930, 330] on span "Shopping List" at bounding box center [956, 333] width 62 height 12
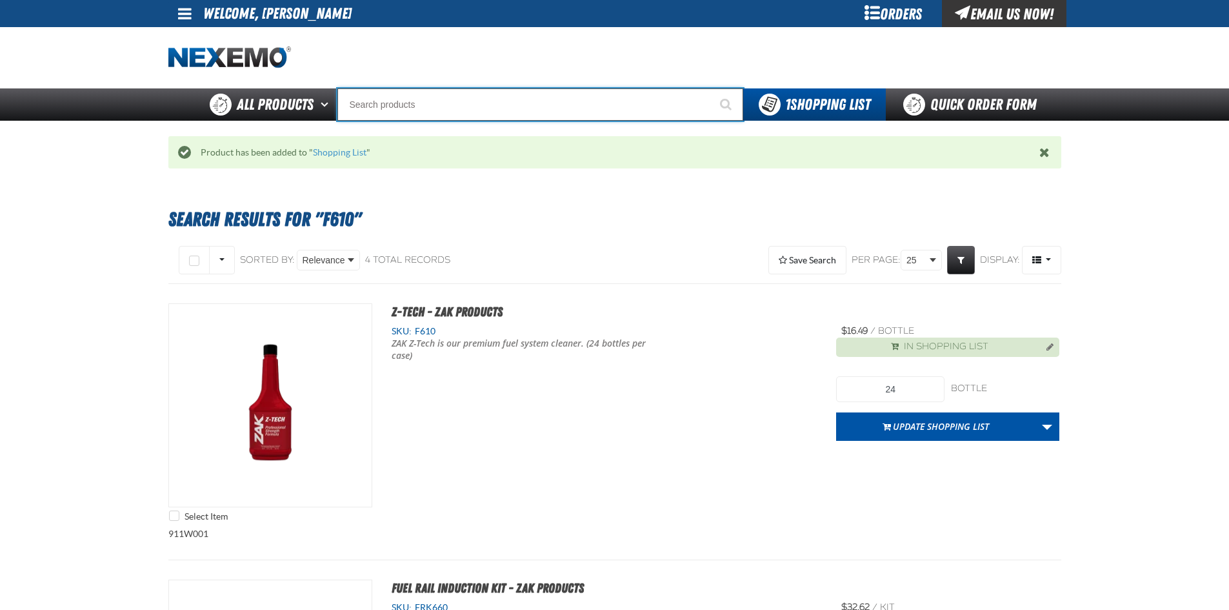
click at [587, 111] on input "Search" at bounding box center [541, 104] width 406 height 32
type input "R"
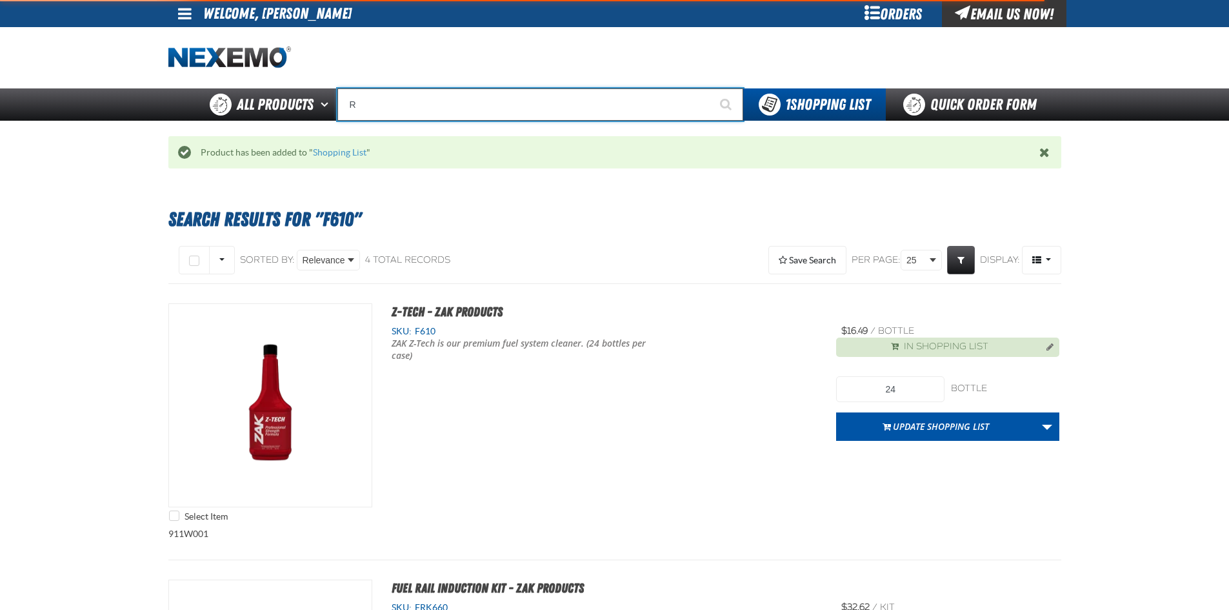
type input "ROADSIDE R"
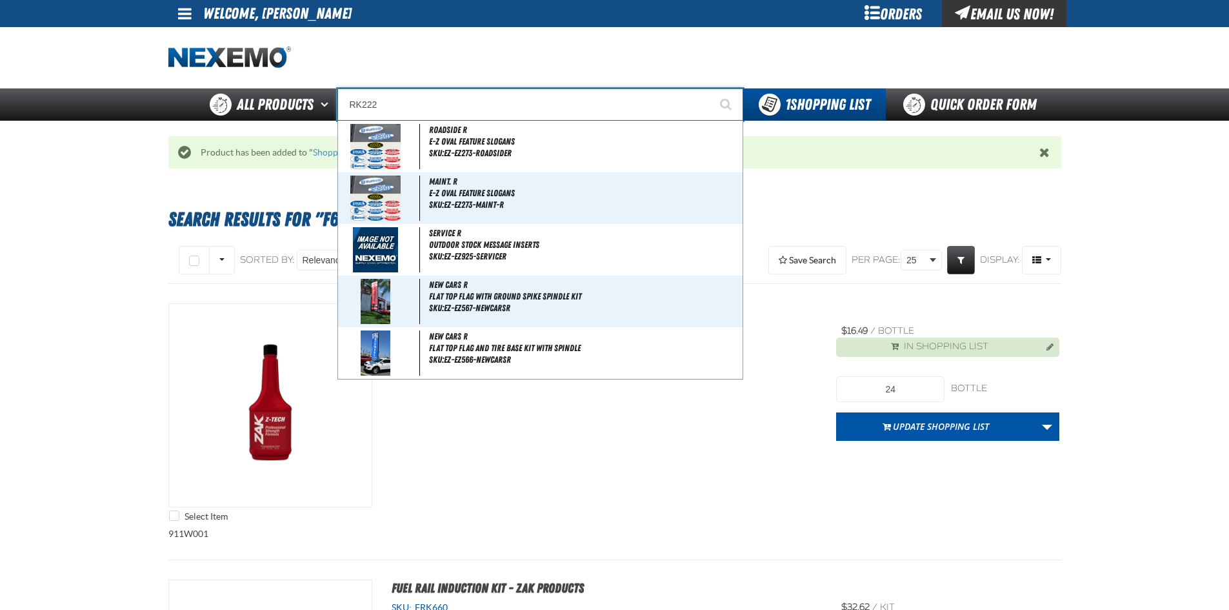
type input "RK222"
click at [711, 88] on button "Start Searching" at bounding box center [727, 104] width 32 height 32
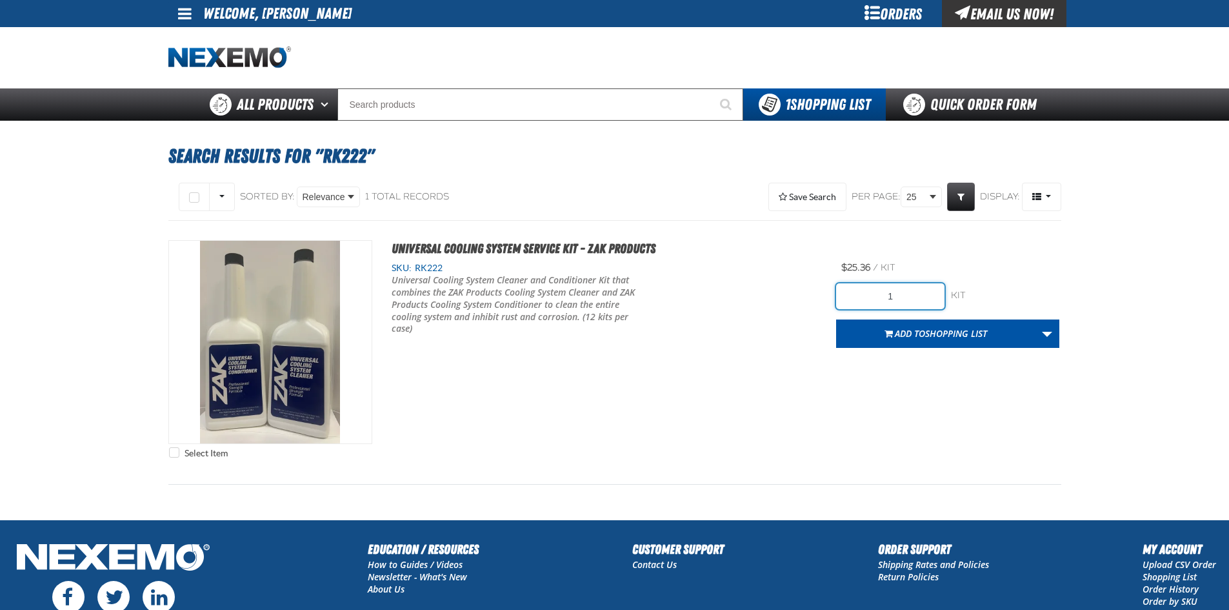
click at [904, 302] on input "1" at bounding box center [890, 296] width 108 height 26
type input "12"
click at [873, 378] on div "Select Item Universal Cooling System Service Kit - ZAK Products SKU: RK222 12" at bounding box center [614, 352] width 893 height 225
click at [917, 334] on span "Add to Shopping List" at bounding box center [941, 333] width 92 height 12
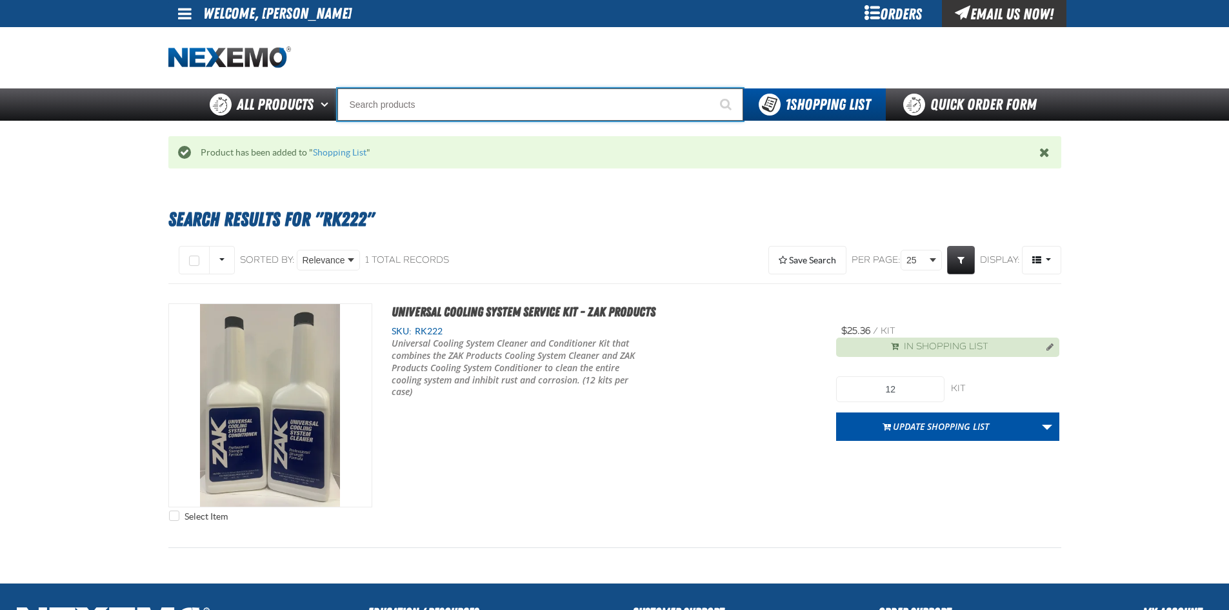
click at [480, 91] on input "Search" at bounding box center [541, 104] width 406 height 32
click at [479, 103] on input "Search" at bounding box center [541, 104] width 406 height 32
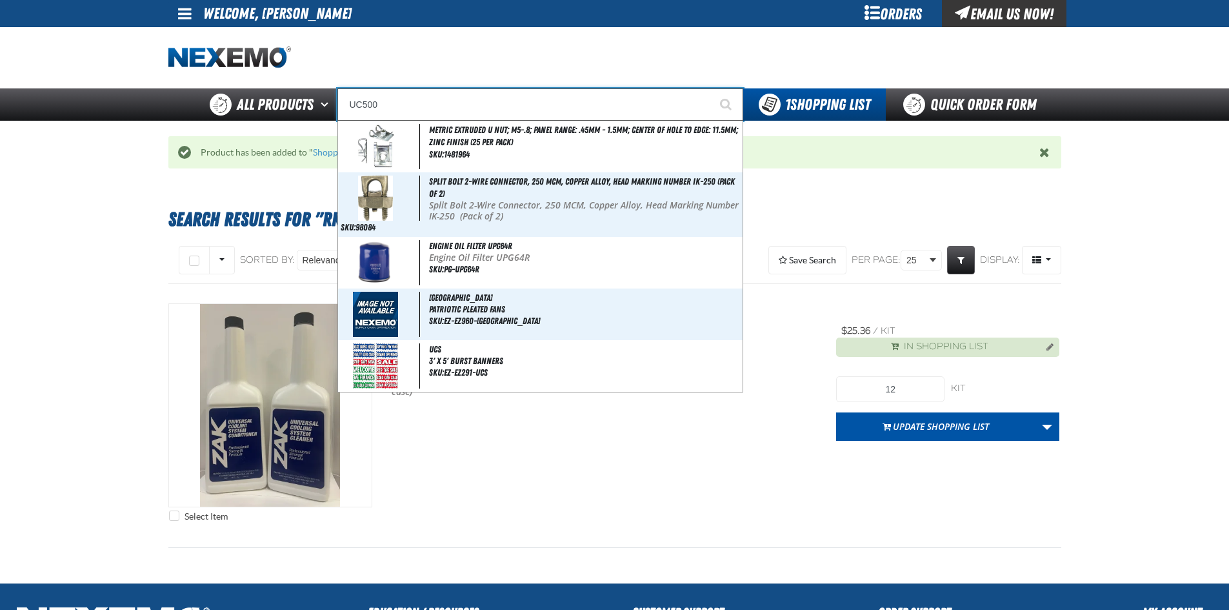
type input "UC500"
click at [711, 88] on button "Start Searching" at bounding box center [727, 104] width 32 height 32
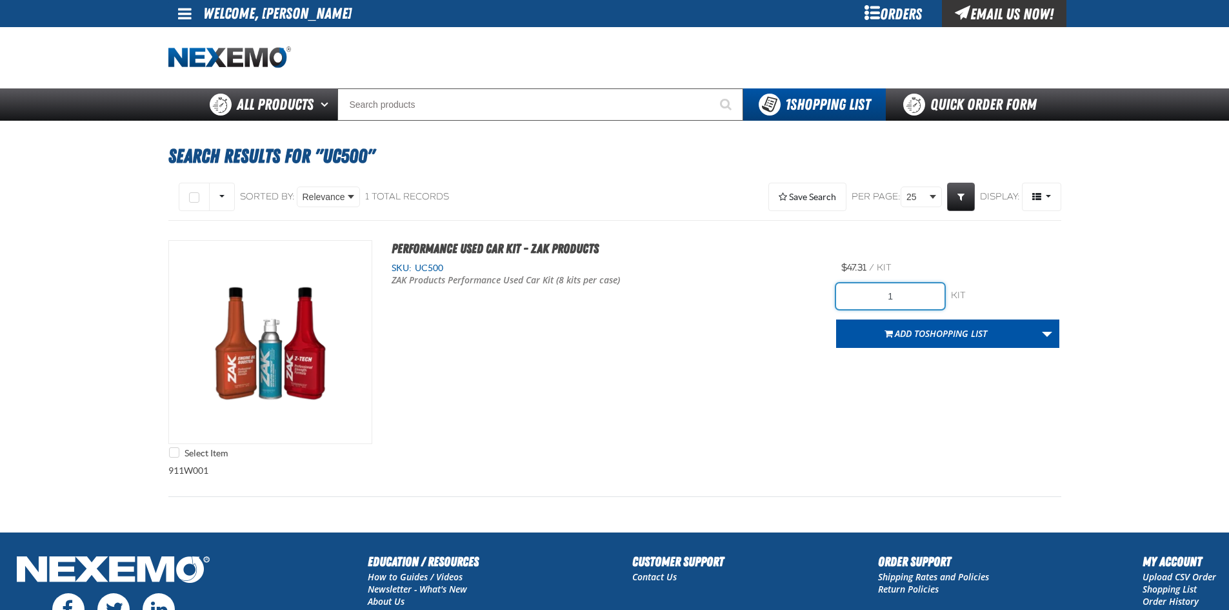
click at [918, 298] on input "1" at bounding box center [890, 296] width 108 height 26
type input "24"
click at [927, 381] on div "Select Item Performance Used Car Kit - ZAK Products SKU: UC500 ZAK Products Per…" at bounding box center [614, 352] width 893 height 225
click at [946, 323] on button "Add to Shopping List" at bounding box center [935, 333] width 199 height 28
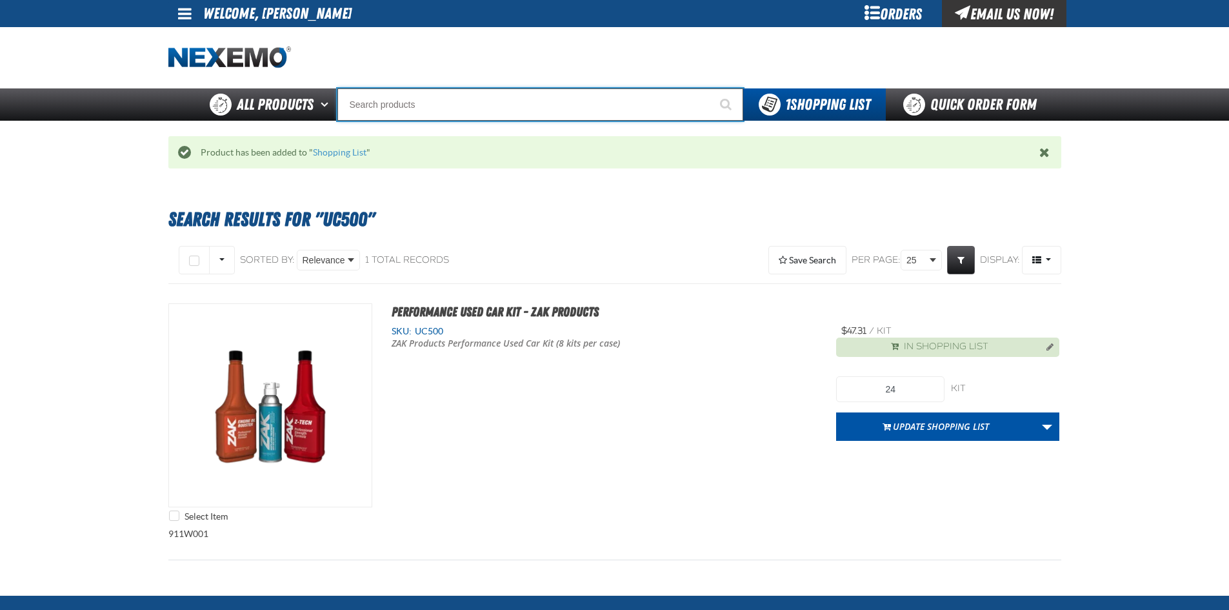
click at [459, 103] on input "Search" at bounding box center [541, 104] width 406 height 32
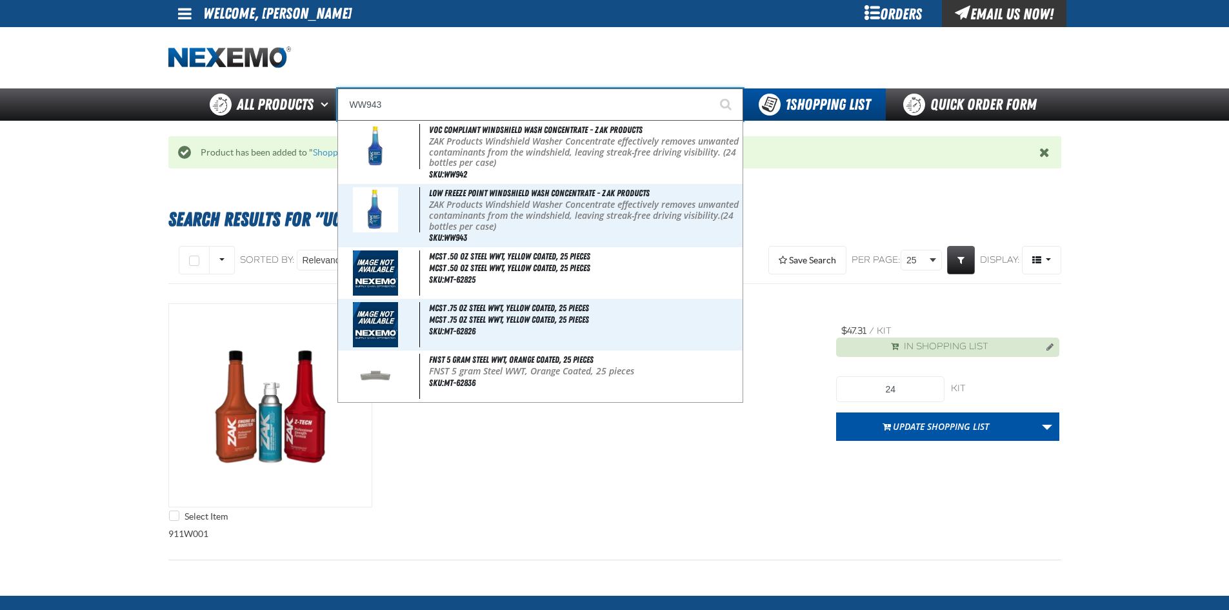
type input "WW943"
click at [711, 88] on button "Start Searching" at bounding box center [727, 104] width 32 height 32
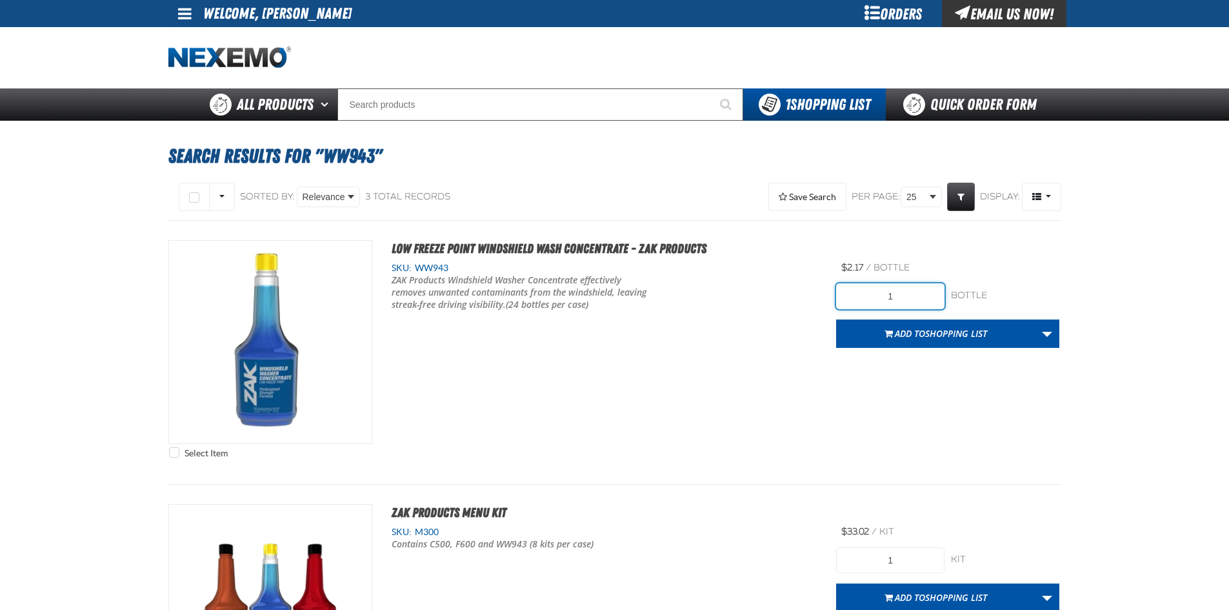
click at [917, 296] on input "1" at bounding box center [890, 296] width 108 height 26
type input "48"
click at [814, 394] on div "Select Item Low Freeze Point Windshield Wash Concentrate - ZAK Products SKU: WW…" at bounding box center [614, 352] width 893 height 225
click at [925, 337] on span "Add to Shopping List" at bounding box center [941, 333] width 92 height 12
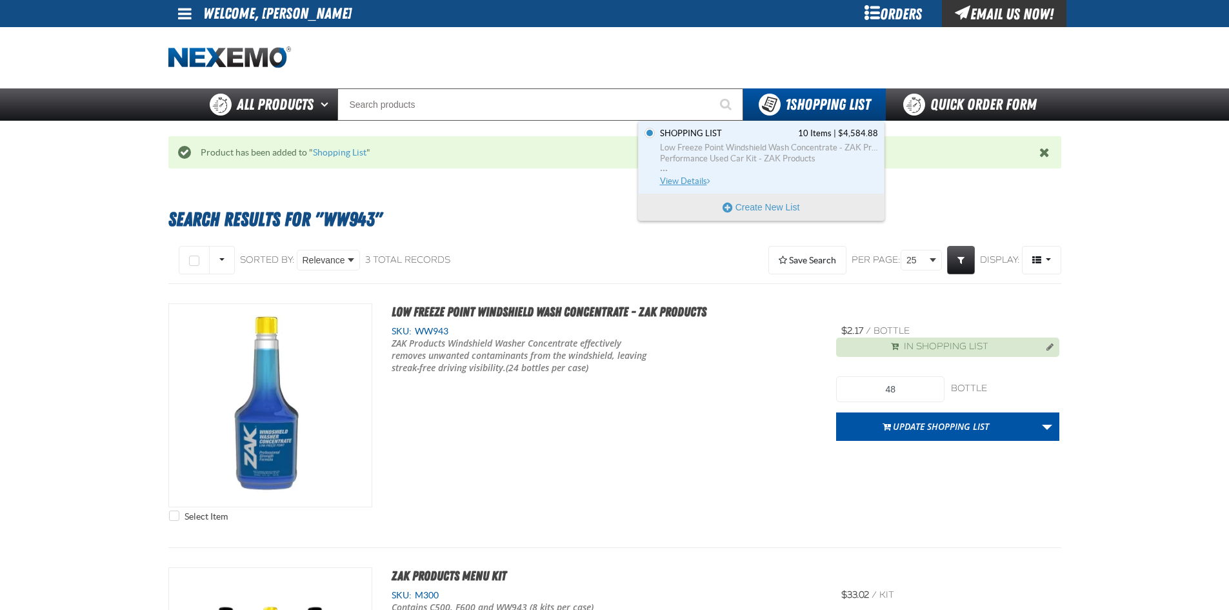
click at [693, 181] on span "View Details" at bounding box center [686, 181] width 52 height 10
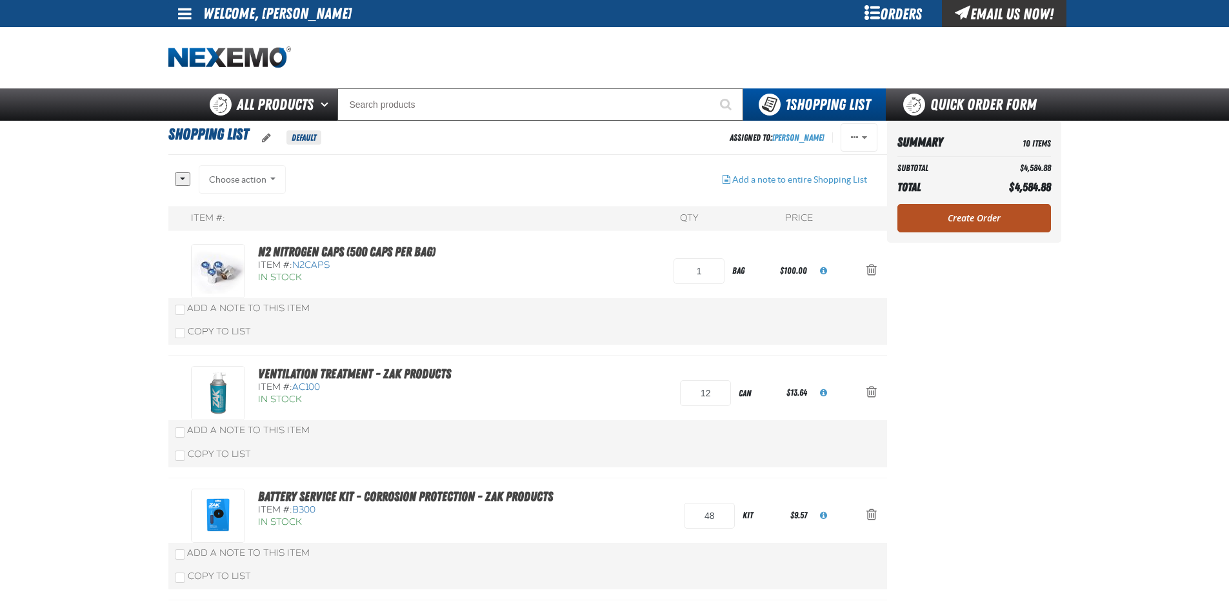
click at [944, 218] on link "Create Order" at bounding box center [975, 218] width 154 height 28
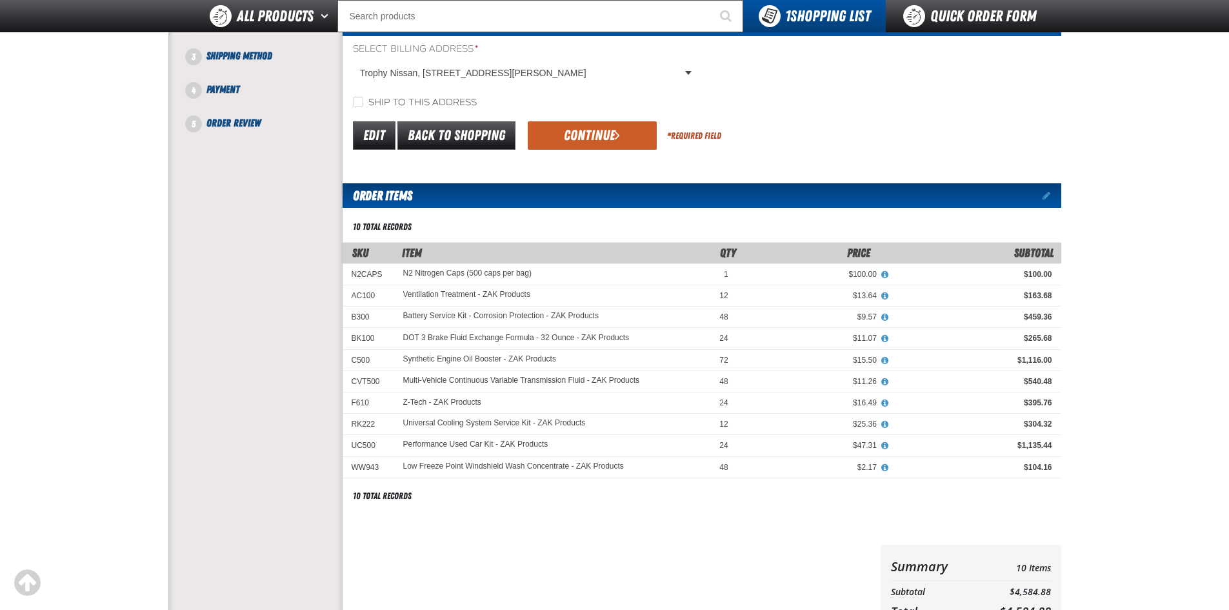
scroll to position [129, 0]
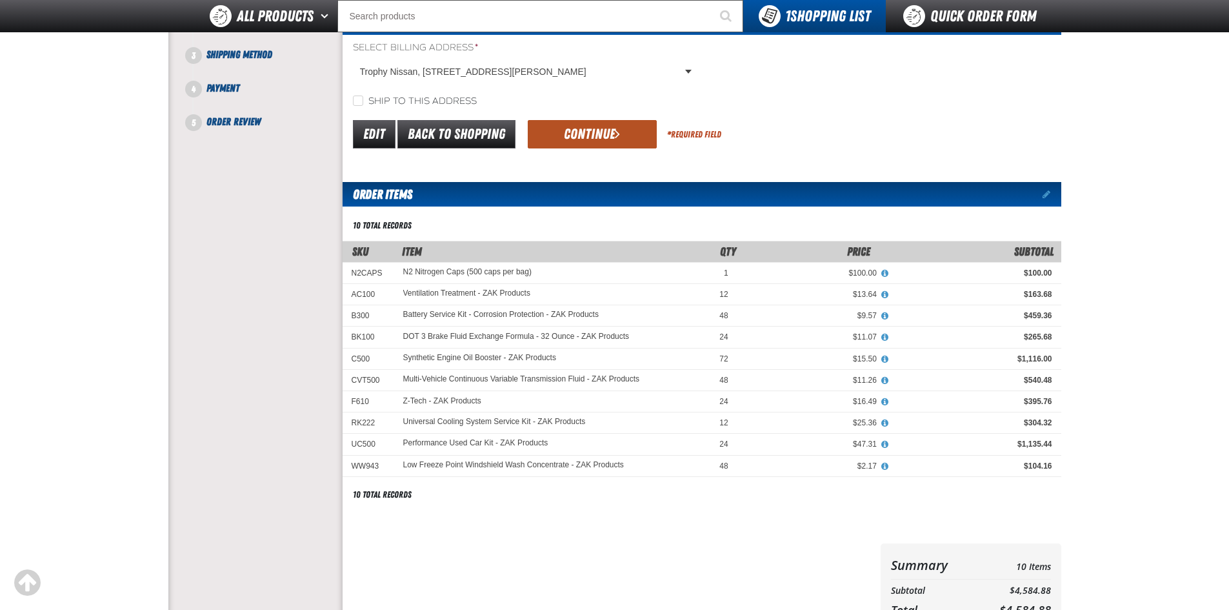
click at [590, 138] on button "Continue" at bounding box center [592, 134] width 129 height 28
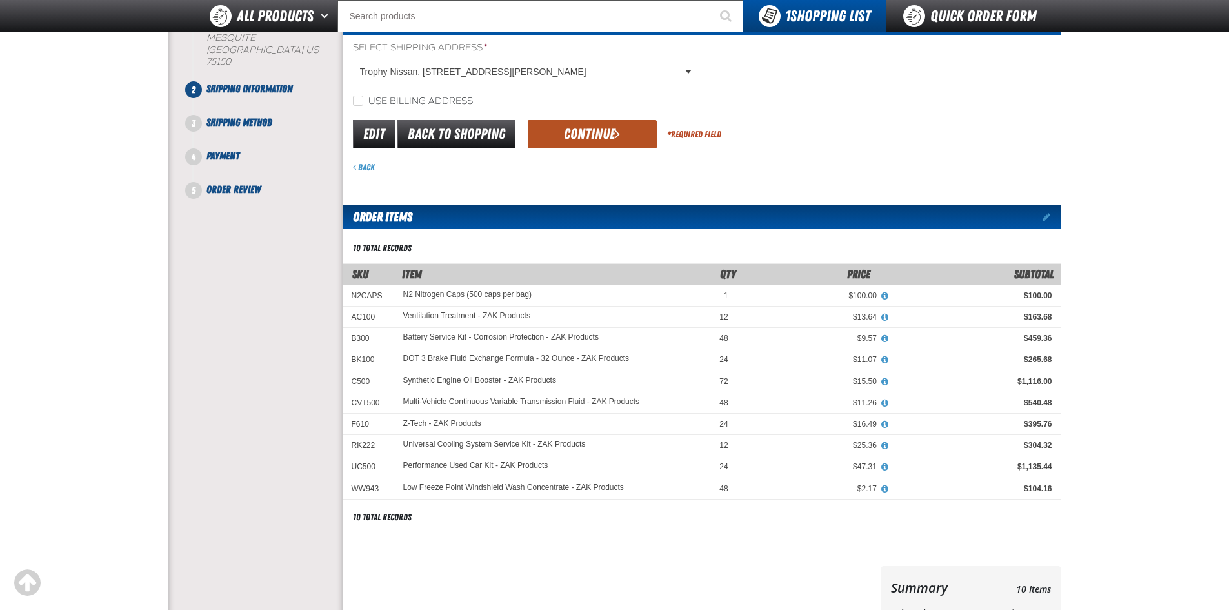
click at [579, 139] on button "Continue" at bounding box center [592, 134] width 129 height 28
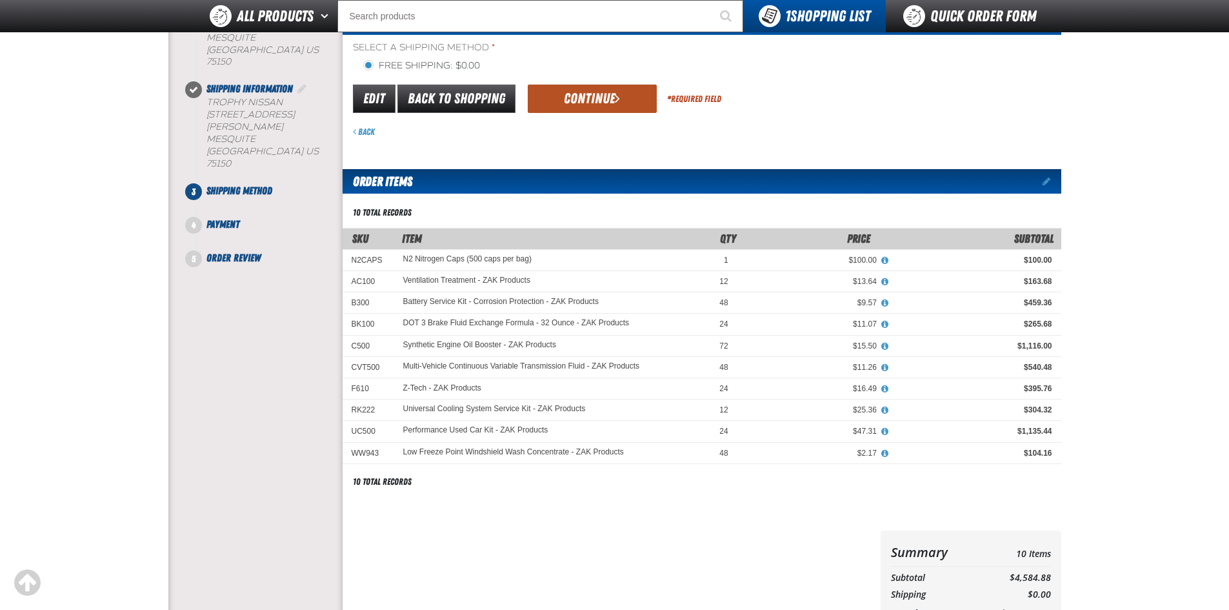
click at [576, 100] on button "Continue" at bounding box center [592, 99] width 129 height 28
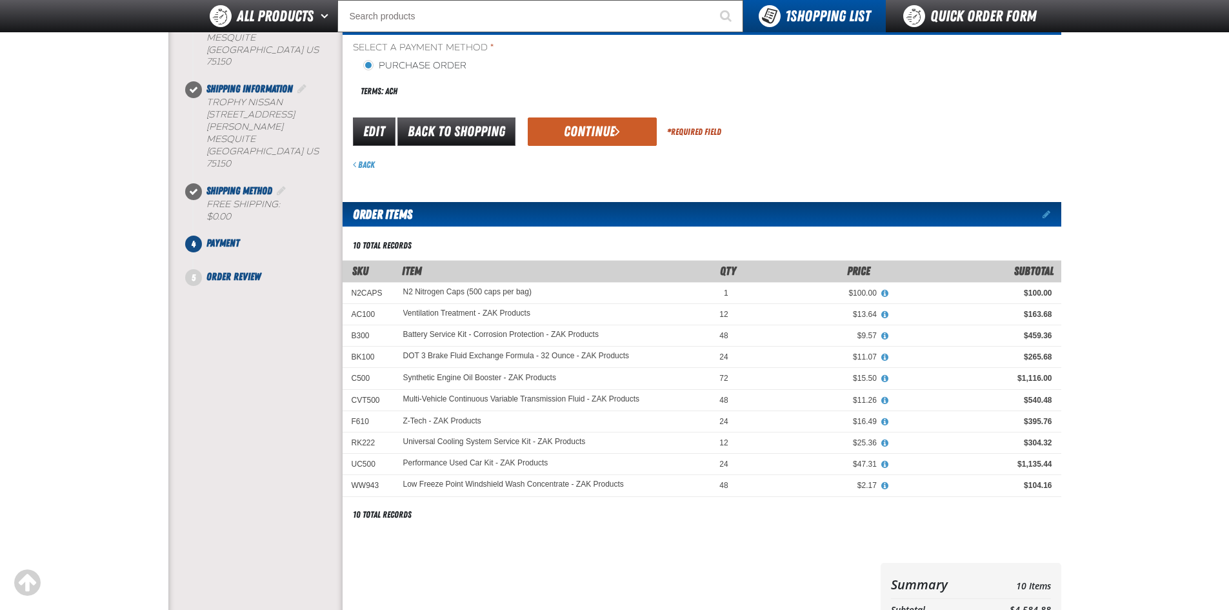
click at [571, 100] on div "Terms: ACH" at bounding box center [527, 91] width 349 height 28
click at [580, 130] on button "Continue" at bounding box center [592, 131] width 129 height 28
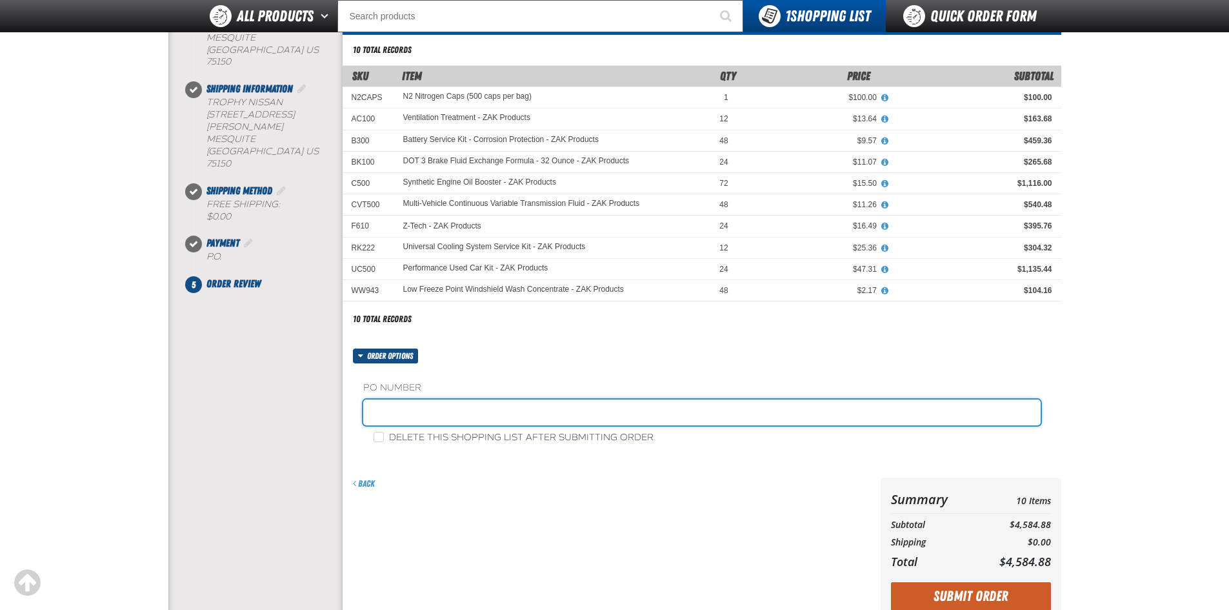
click at [441, 407] on input "text" at bounding box center [702, 412] width 678 height 26
type input "091025ZAK"
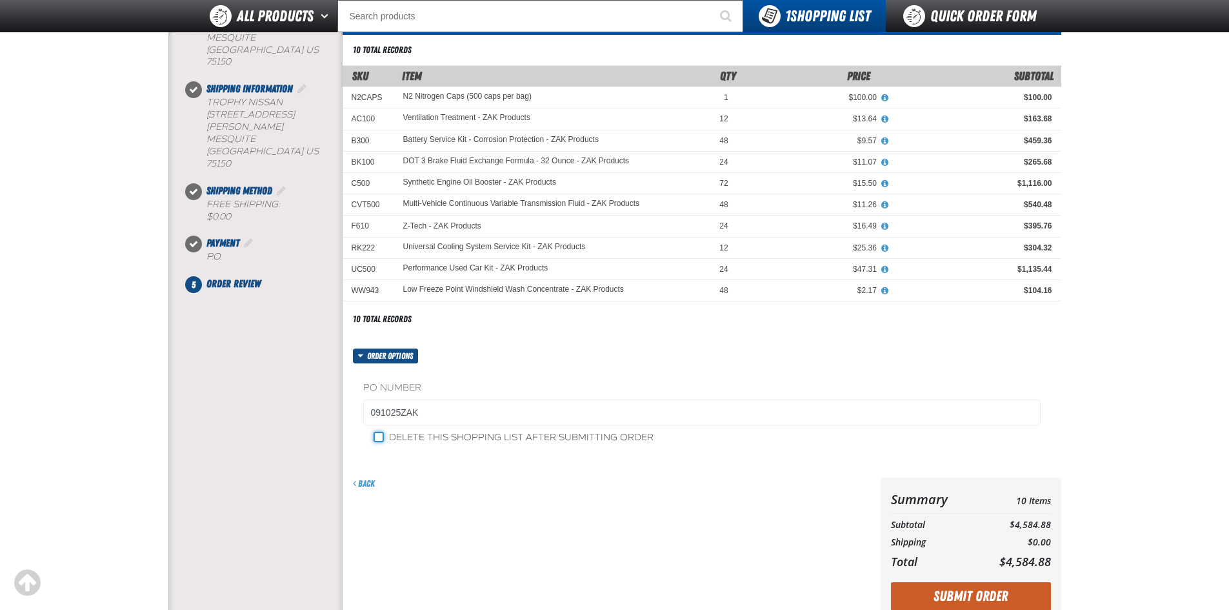
click at [378, 438] on input "Delete this shopping list after submitting order" at bounding box center [379, 437] width 10 height 10
checkbox input "true"
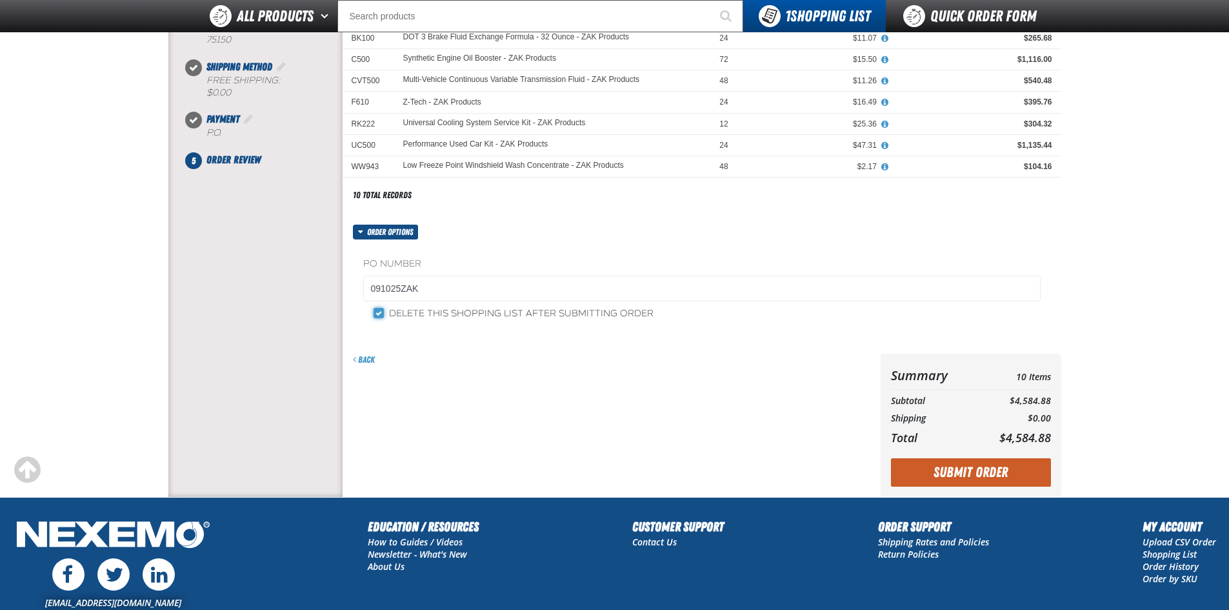
scroll to position [258, 0]
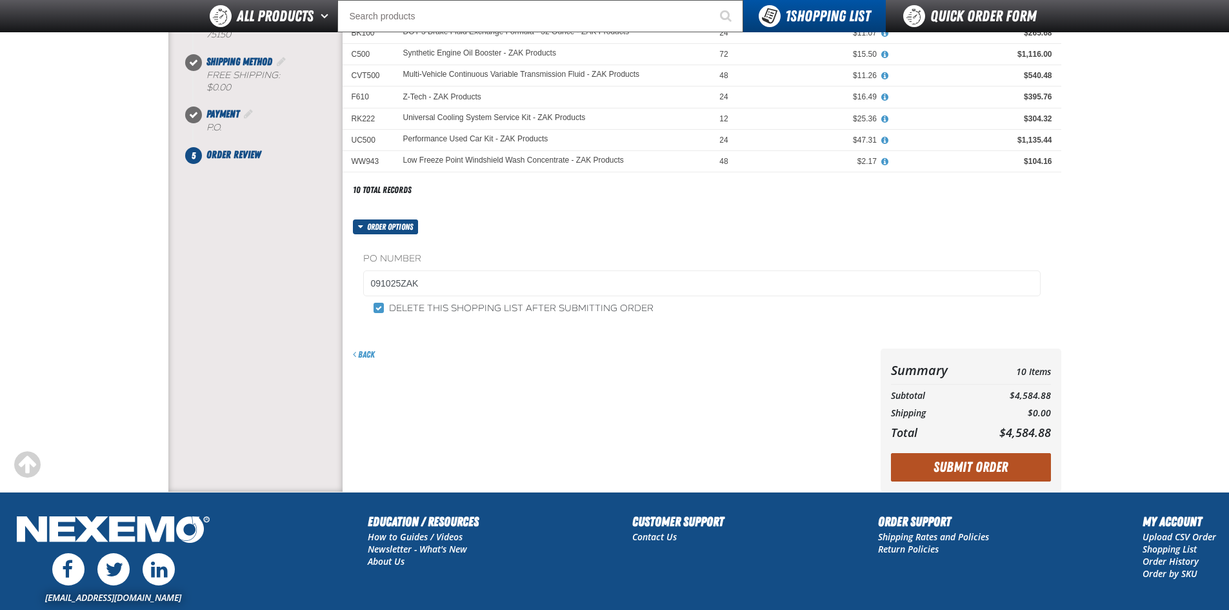
click at [956, 462] on button "Submit Order" at bounding box center [971, 467] width 160 height 28
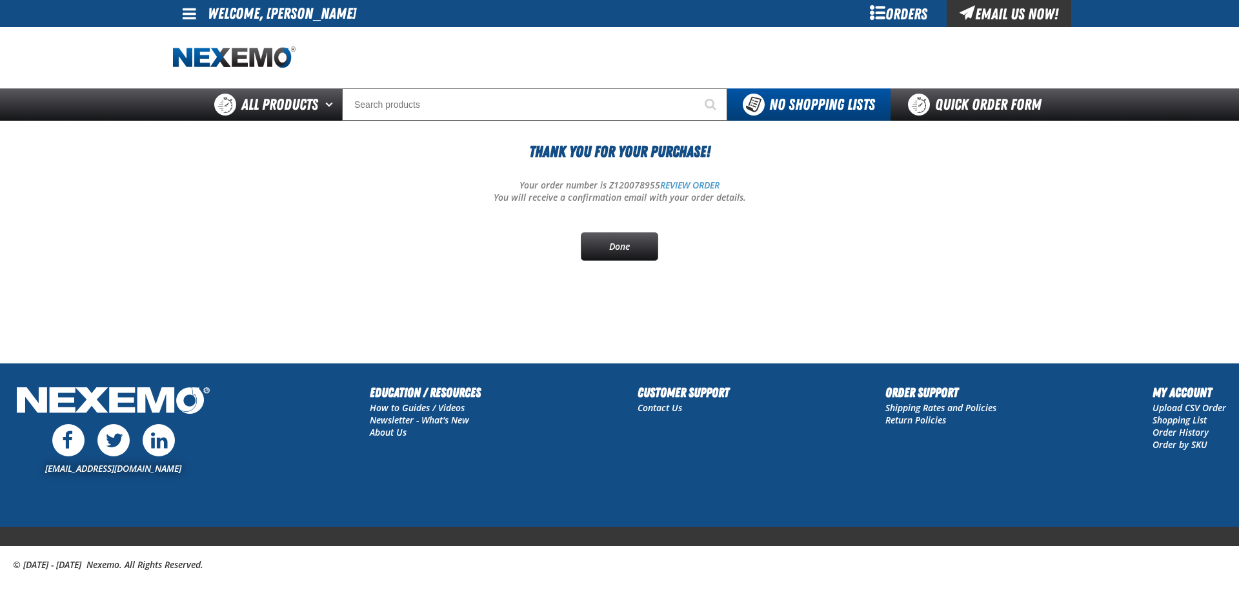
click at [190, 15] on span at bounding box center [190, 13] width 14 height 15
click at [695, 186] on link "REVIEW ORDER" at bounding box center [689, 185] width 59 height 12
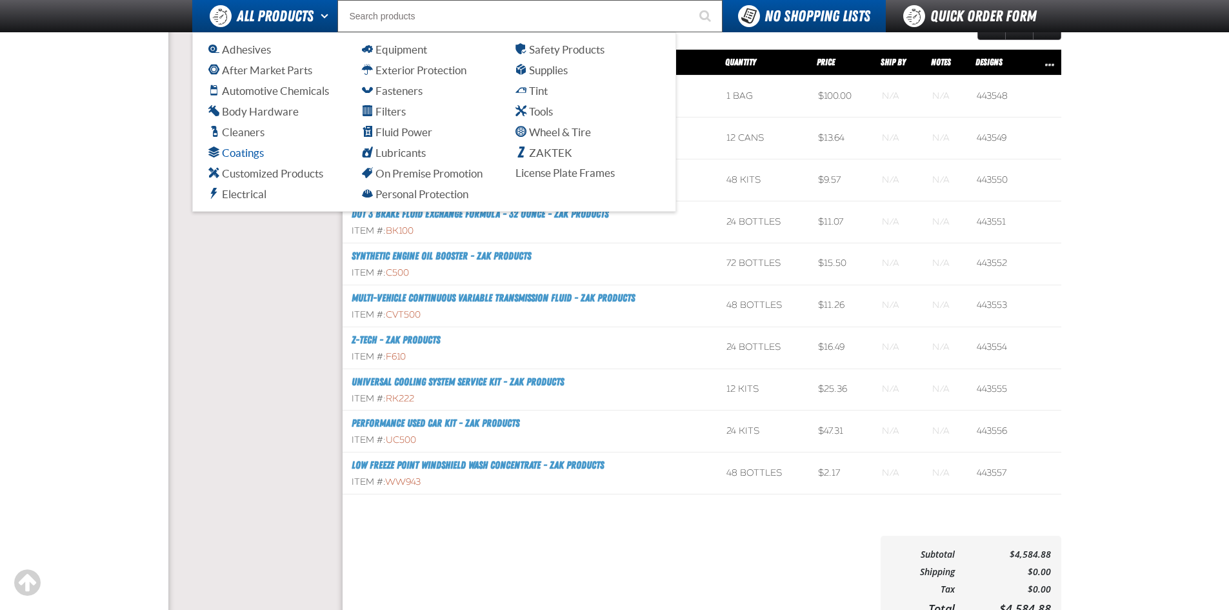
scroll to position [258, 0]
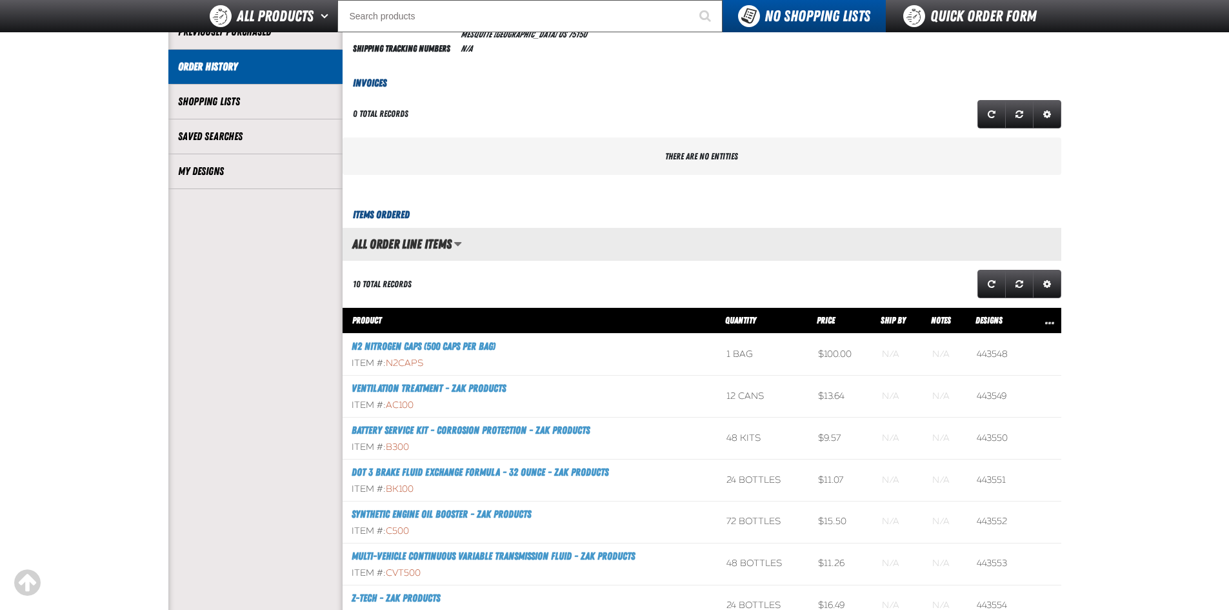
click at [117, 122] on main "My Account / Order History / View" at bounding box center [614, 367] width 1229 height 1075
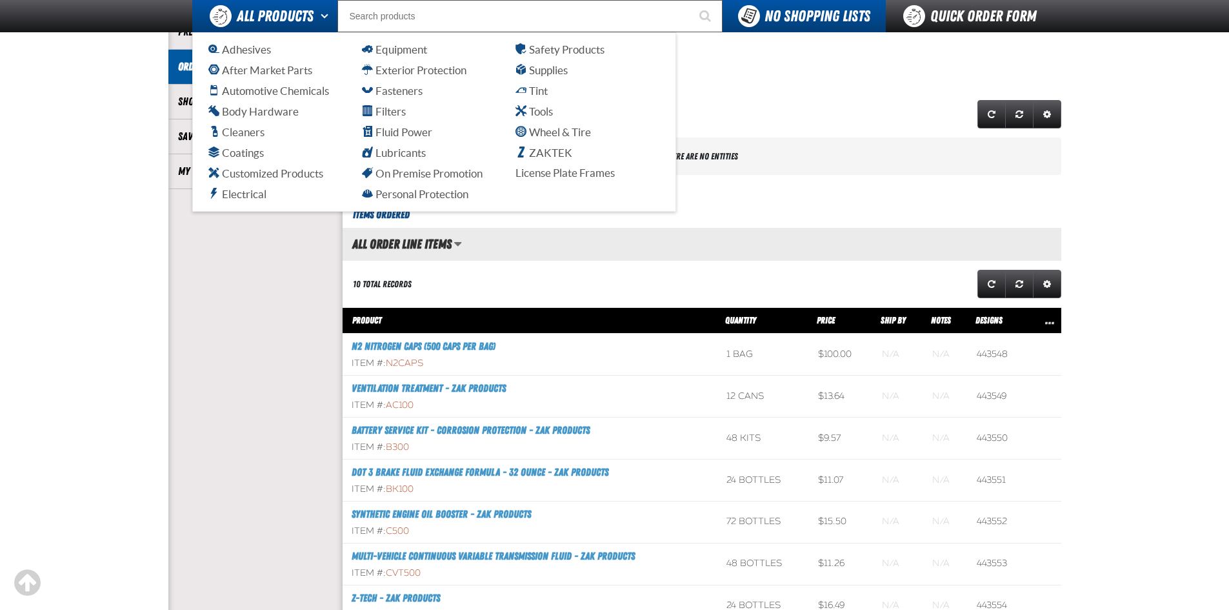
click at [321, 17] on button "Open All Products pages" at bounding box center [326, 16] width 21 height 32
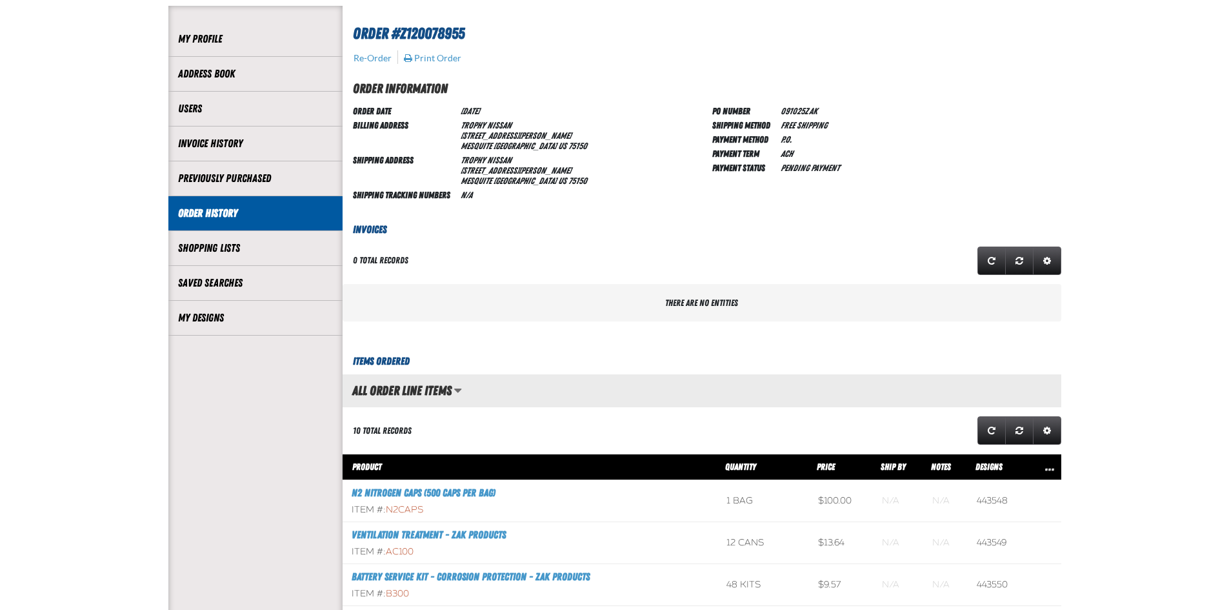
scroll to position [0, 0]
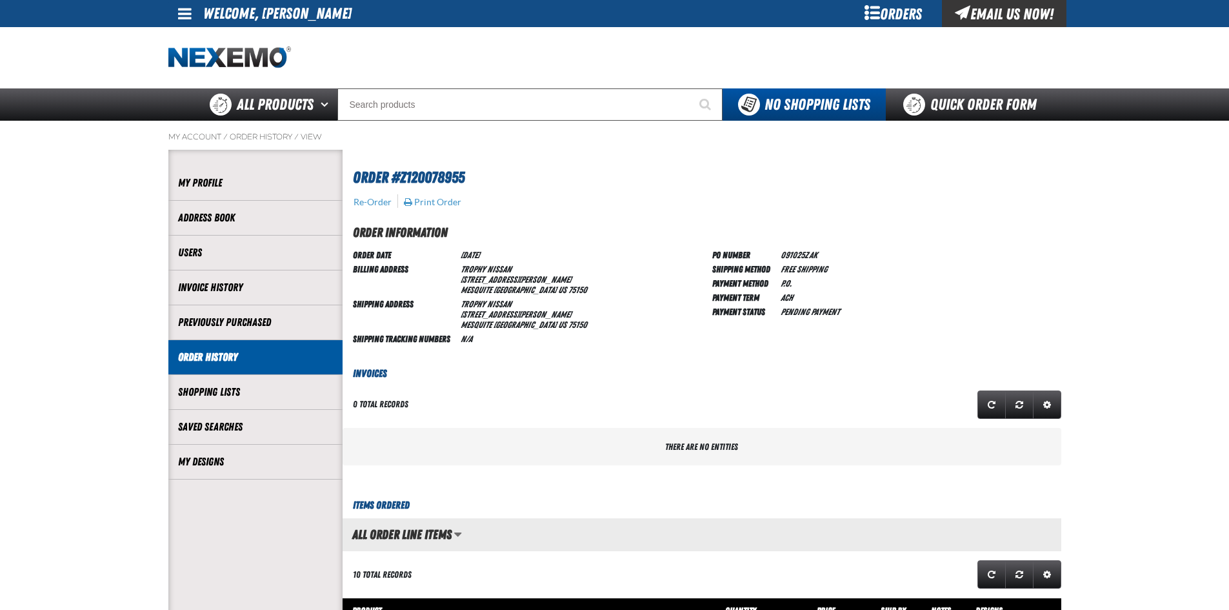
click at [185, 16] on span at bounding box center [185, 13] width 14 height 15
click at [197, 65] on link "Sign Out Sign Out" at bounding box center [196, 63] width 44 height 12
